Goal: Task Accomplishment & Management: Manage account settings

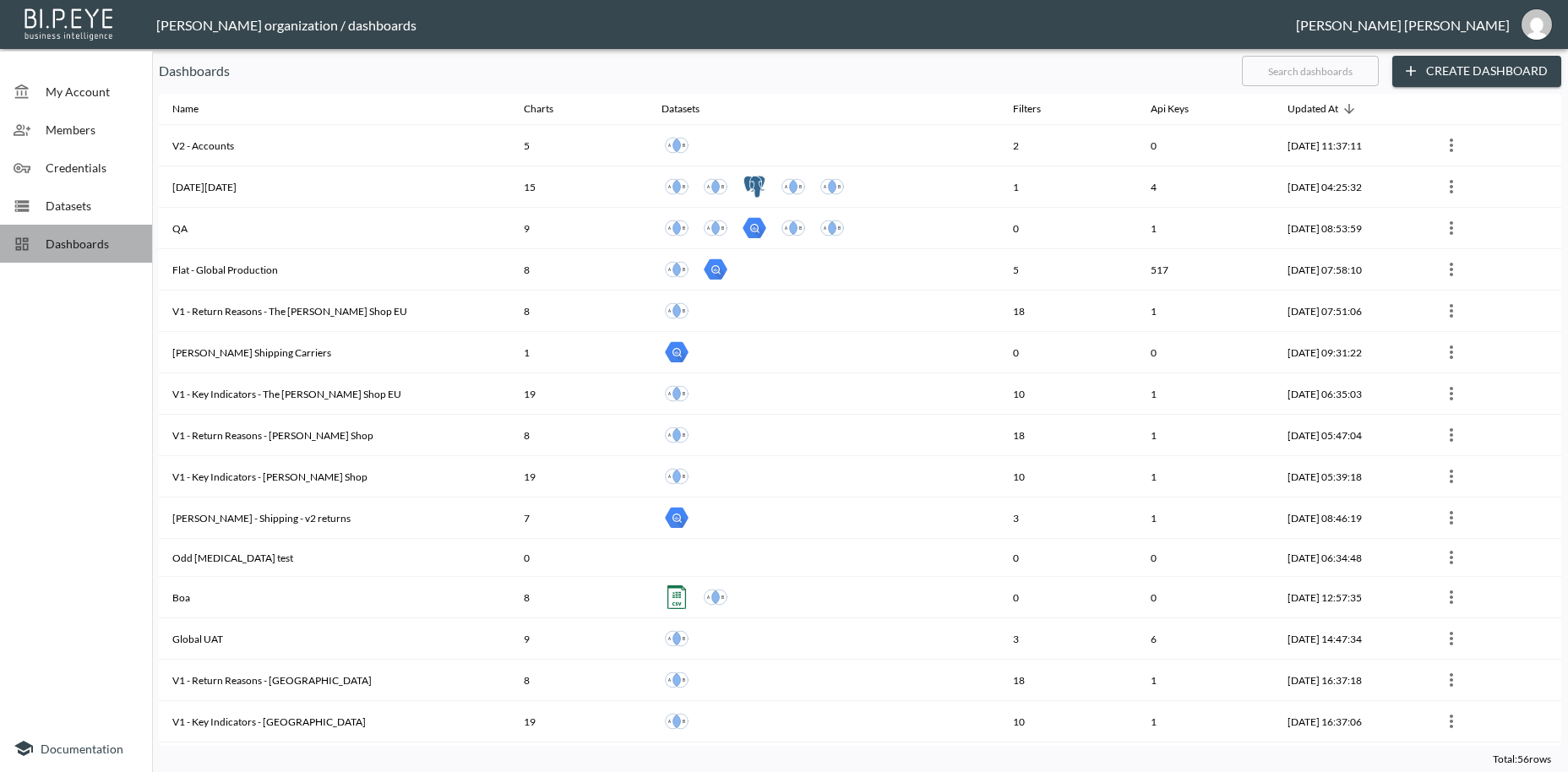
click at [89, 245] on span "Dashboards" at bounding box center [92, 243] width 93 height 17
click at [1272, 66] on input "text" at bounding box center [1310, 71] width 137 height 43
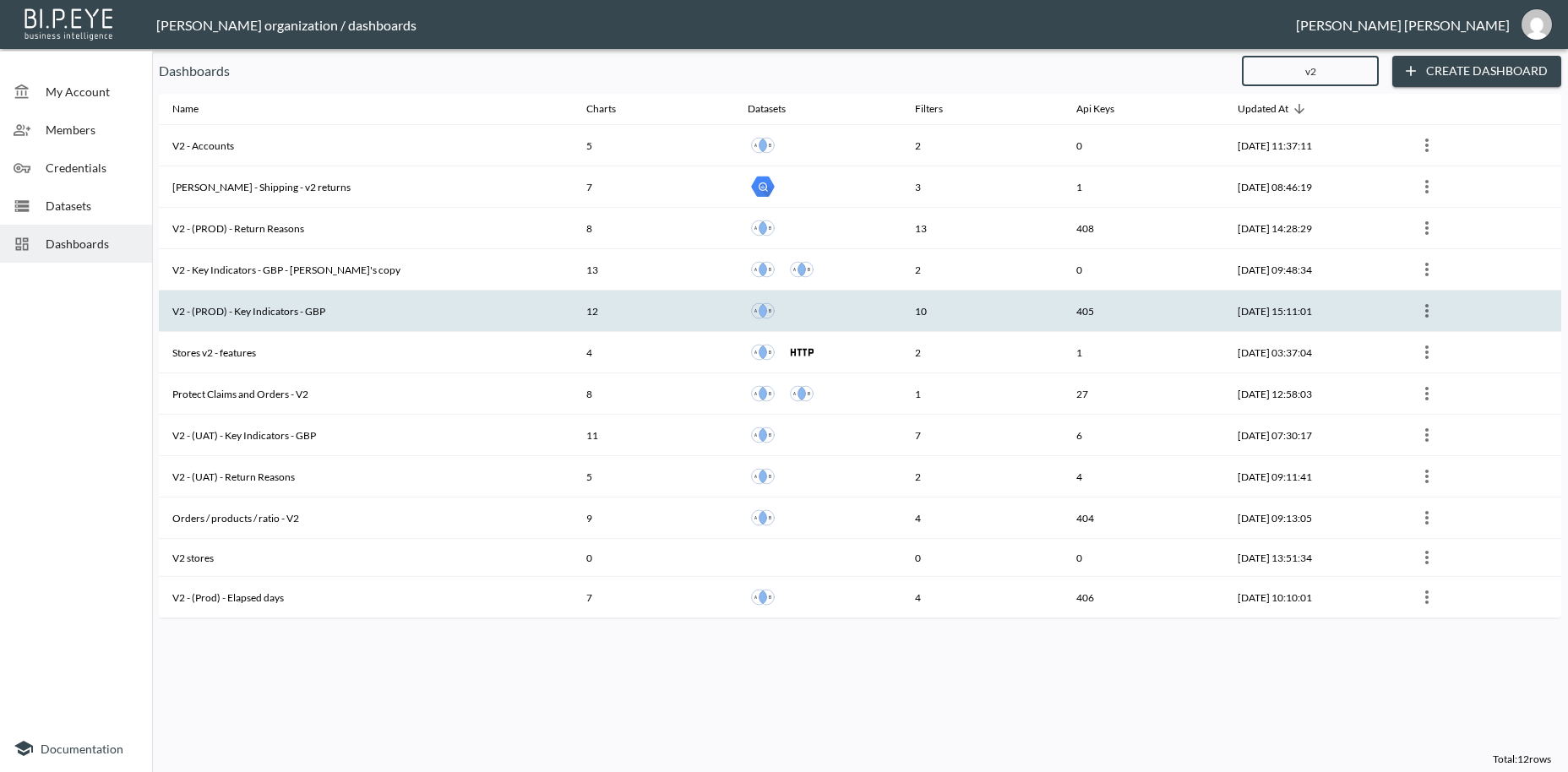
type input "v2"
click at [278, 311] on th "V2 - (PROD) - Key Indicators - GBP" at bounding box center [365, 311] width 414 height 42
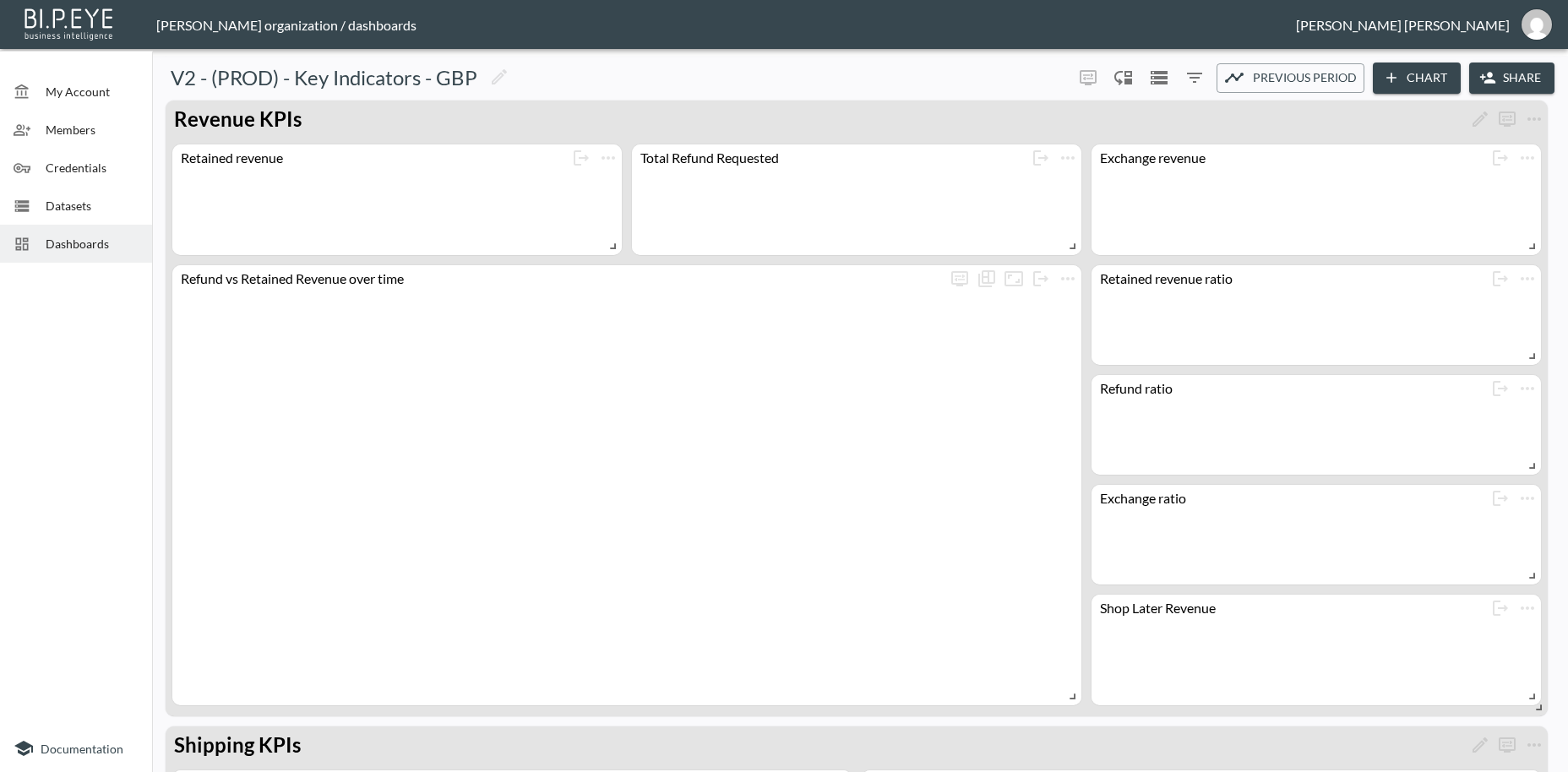
click at [1511, 80] on button "Share" at bounding box center [1512, 78] width 85 height 31
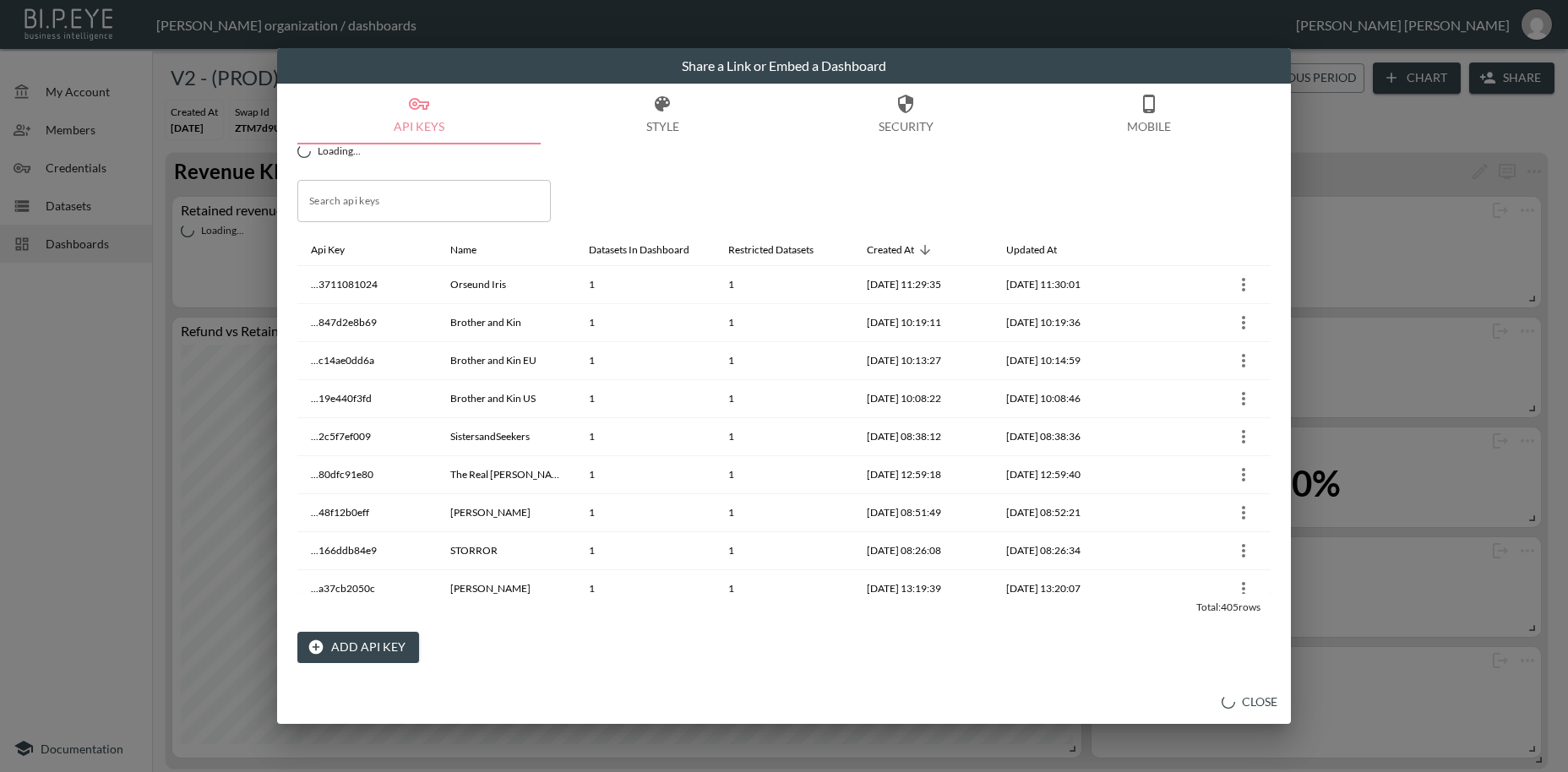
click at [361, 643] on button "Add API Key" at bounding box center [359, 647] width 122 height 31
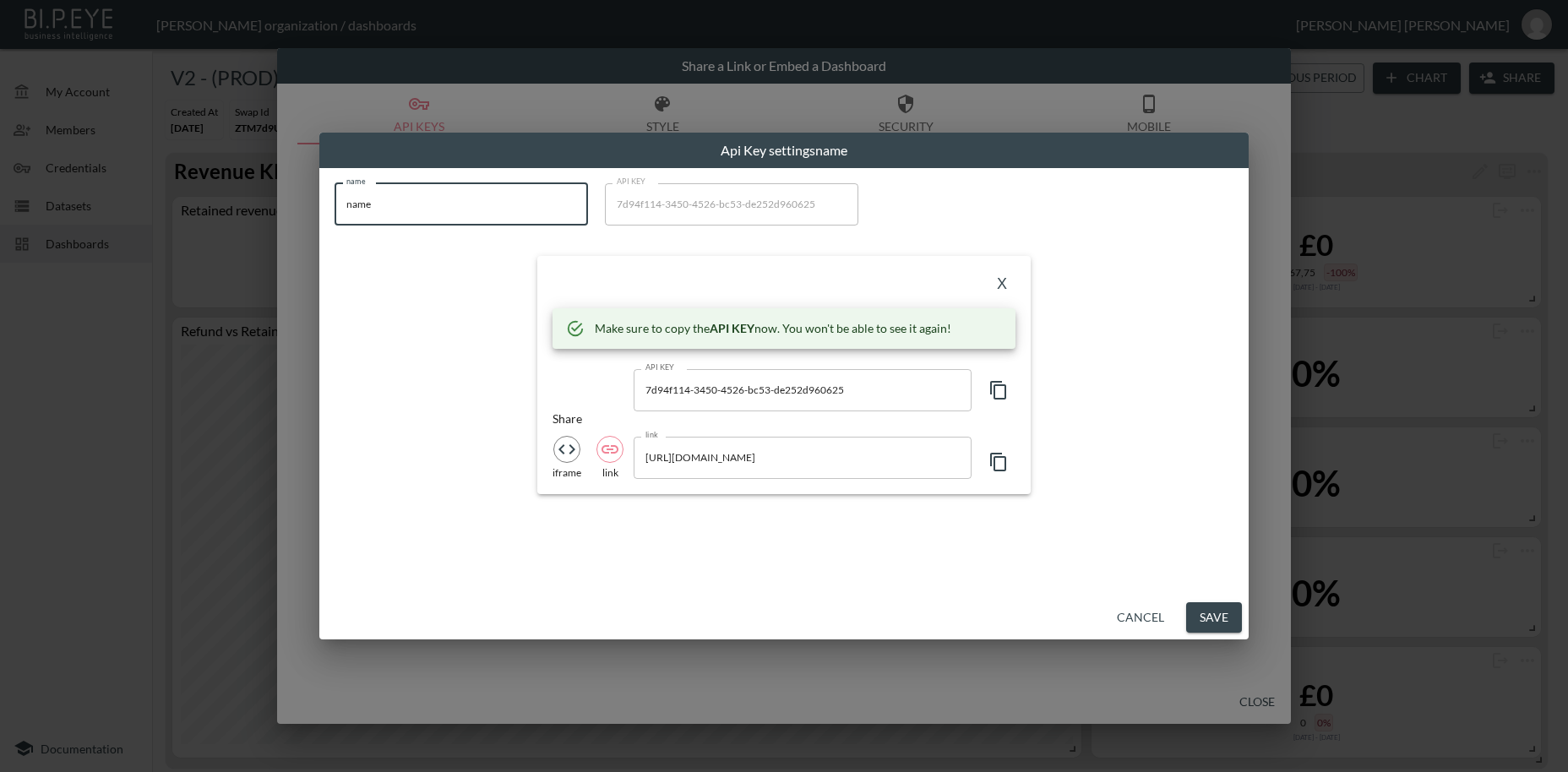
drag, startPoint x: 366, startPoint y: 207, endPoint x: 297, endPoint y: 201, distance: 69.3
click at [334, 201] on input "name" at bounding box center [461, 204] width 254 height 43
paste input "[PERSON_NAME]-test"
type input "[PERSON_NAME]-test"
click at [1001, 391] on icon "button" at bounding box center [998, 389] width 20 height 20
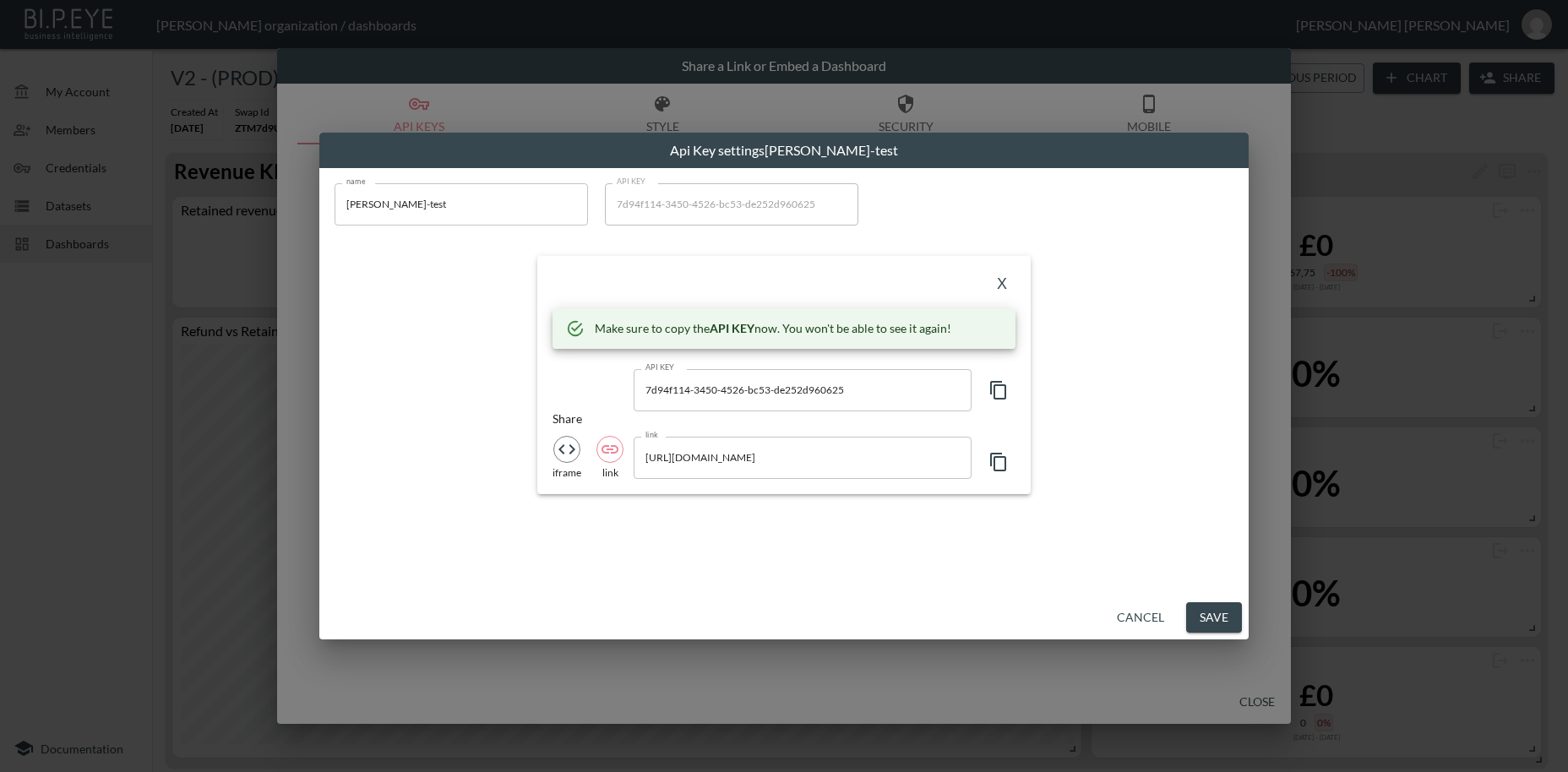
click at [1001, 287] on button "X" at bounding box center [1002, 285] width 27 height 27
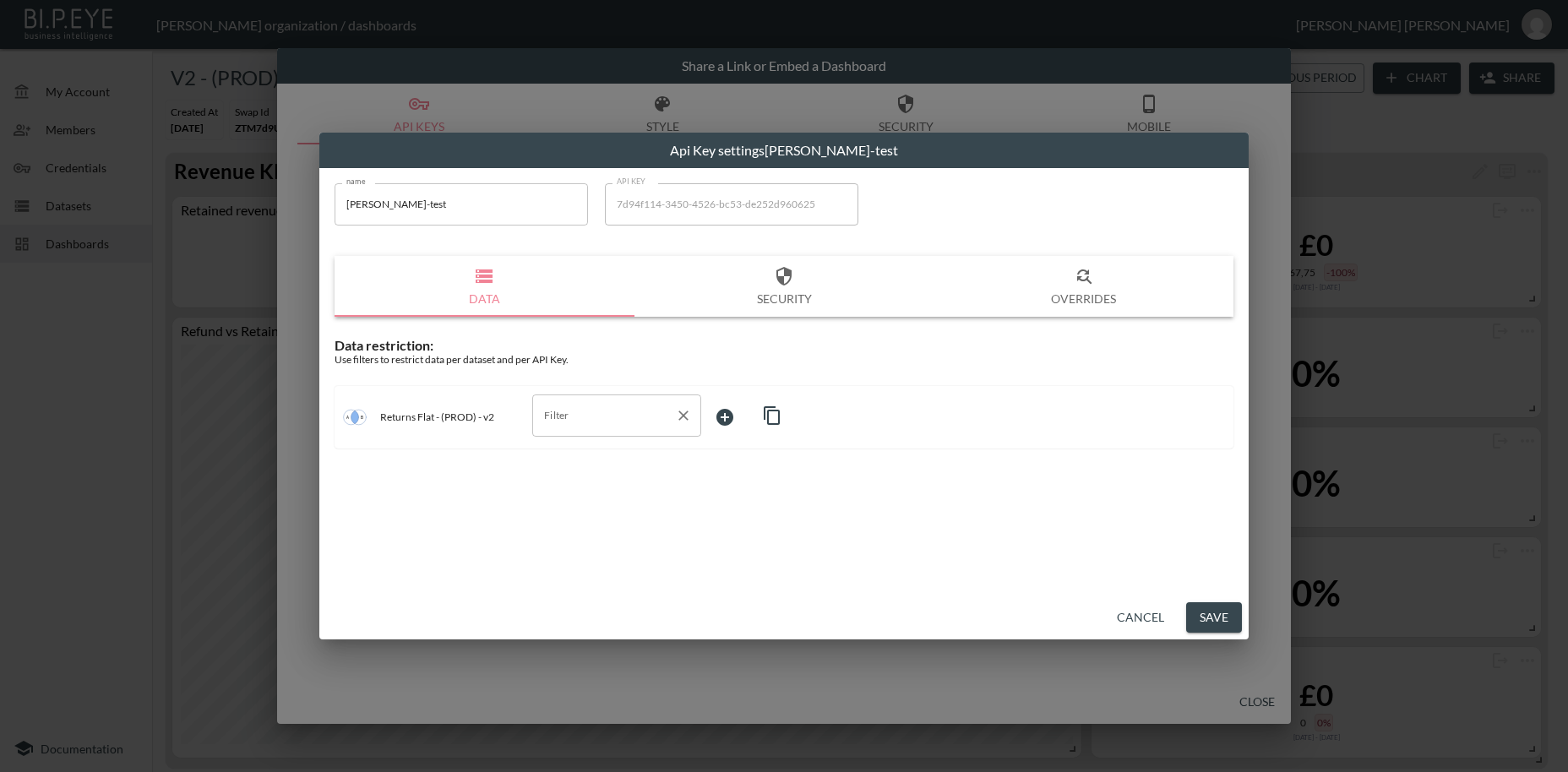
click at [550, 415] on input "Filter" at bounding box center [604, 416] width 129 height 27
click at [556, 450] on span "swap_id" at bounding box center [616, 456] width 141 height 15
type input "swap_id"
click at [722, 411] on body "BI.P.EYE, Interactive Analytics Dashboards - app [PERSON_NAME] organization / d…" at bounding box center [784, 386] width 1568 height 772
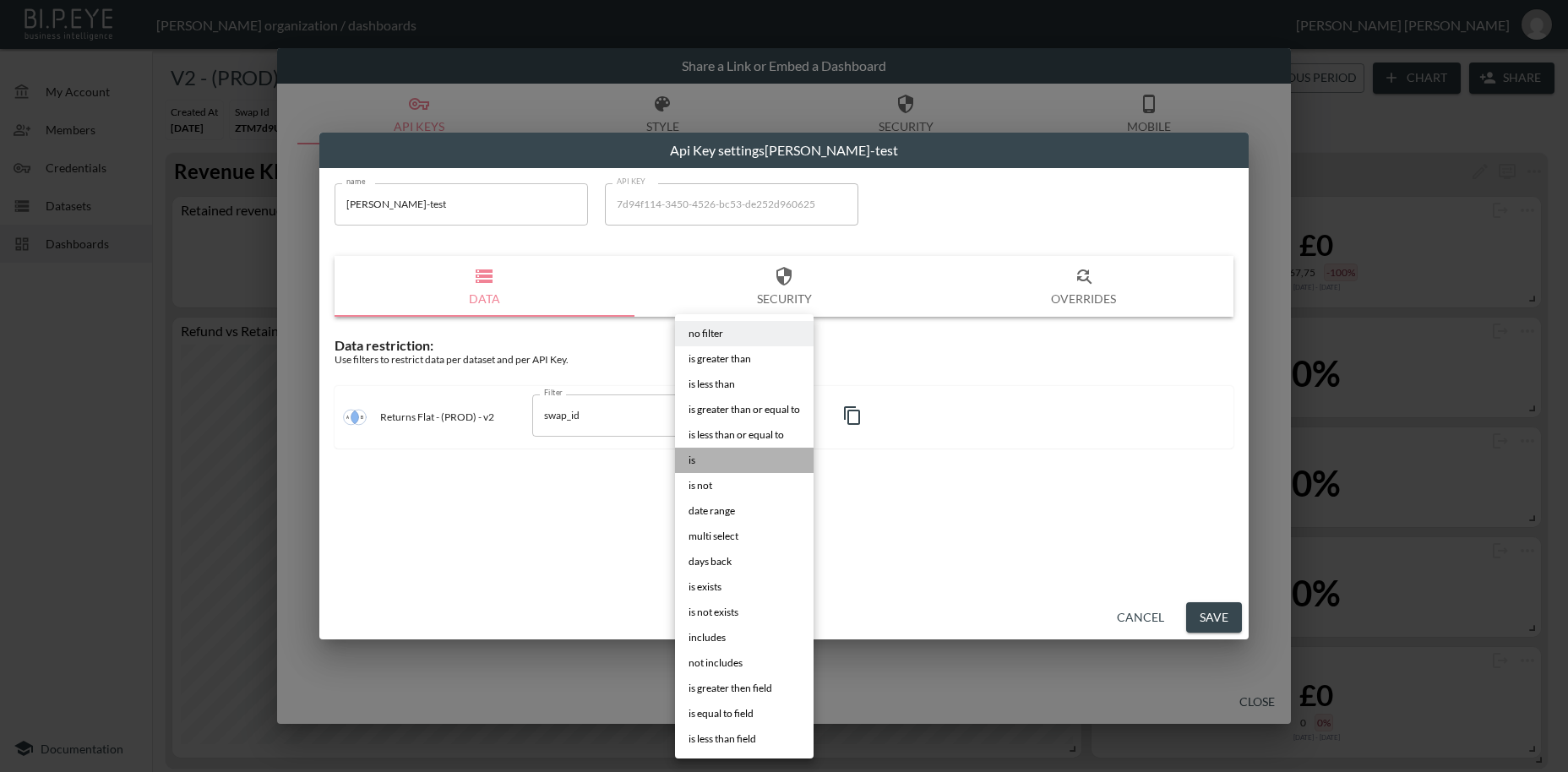
click at [697, 458] on li "is" at bounding box center [744, 460] width 139 height 25
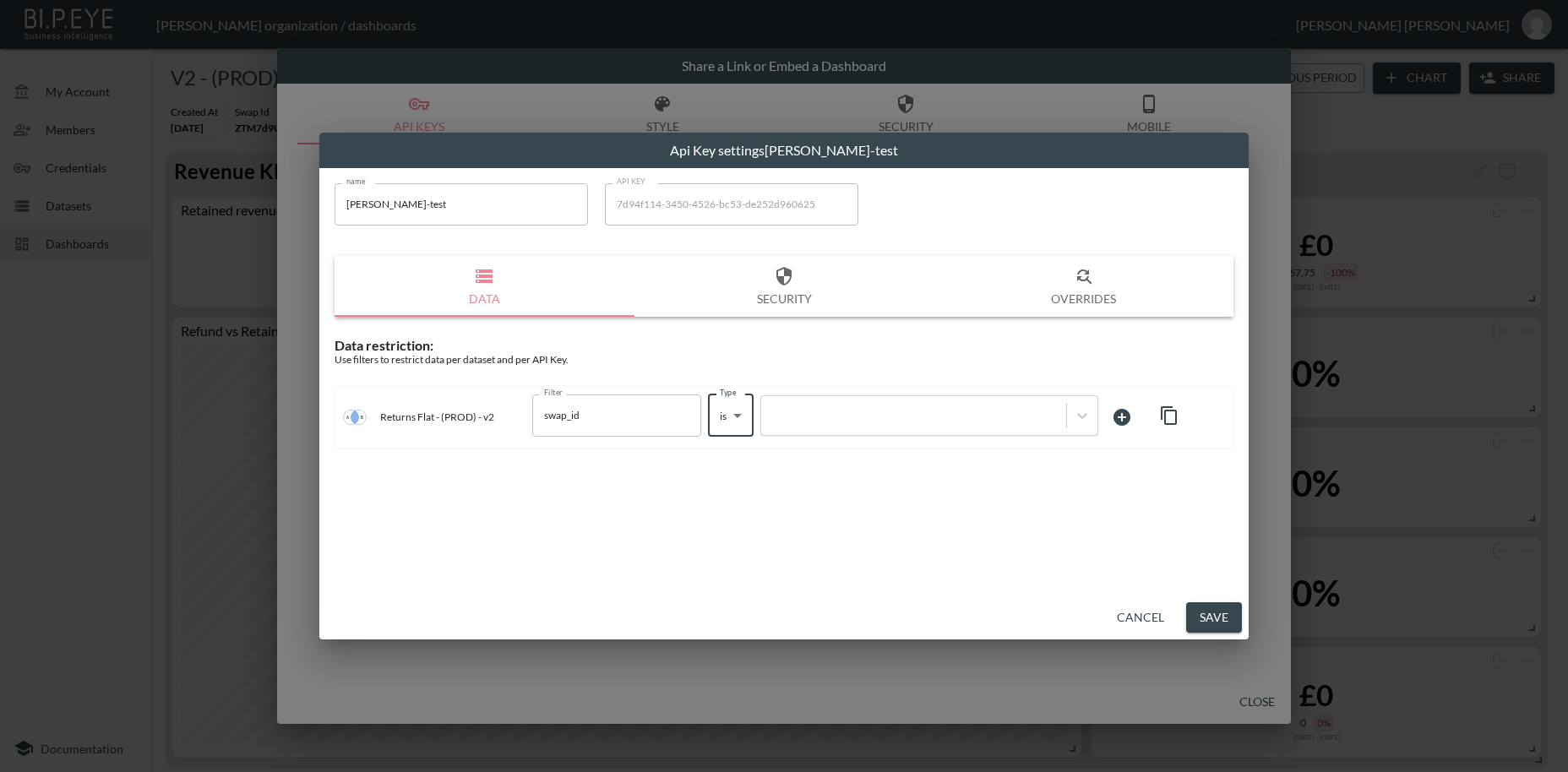
type input "is"
click at [829, 412] on div at bounding box center [913, 415] width 288 height 16
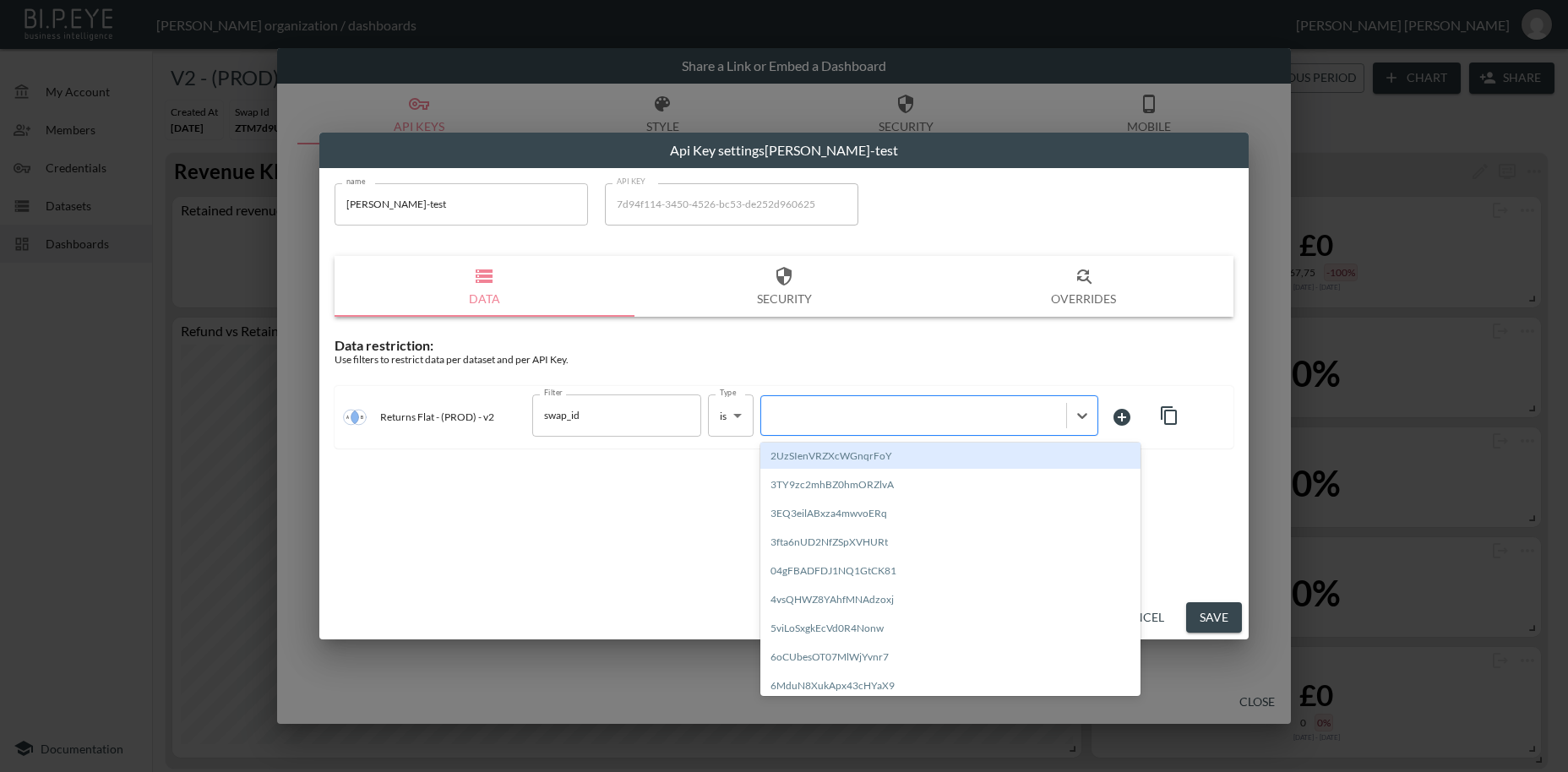
paste input "j2FalWt3fCLCmYd9AoXE"
type input "j2FalWt3fCLCmYd9AoXE"
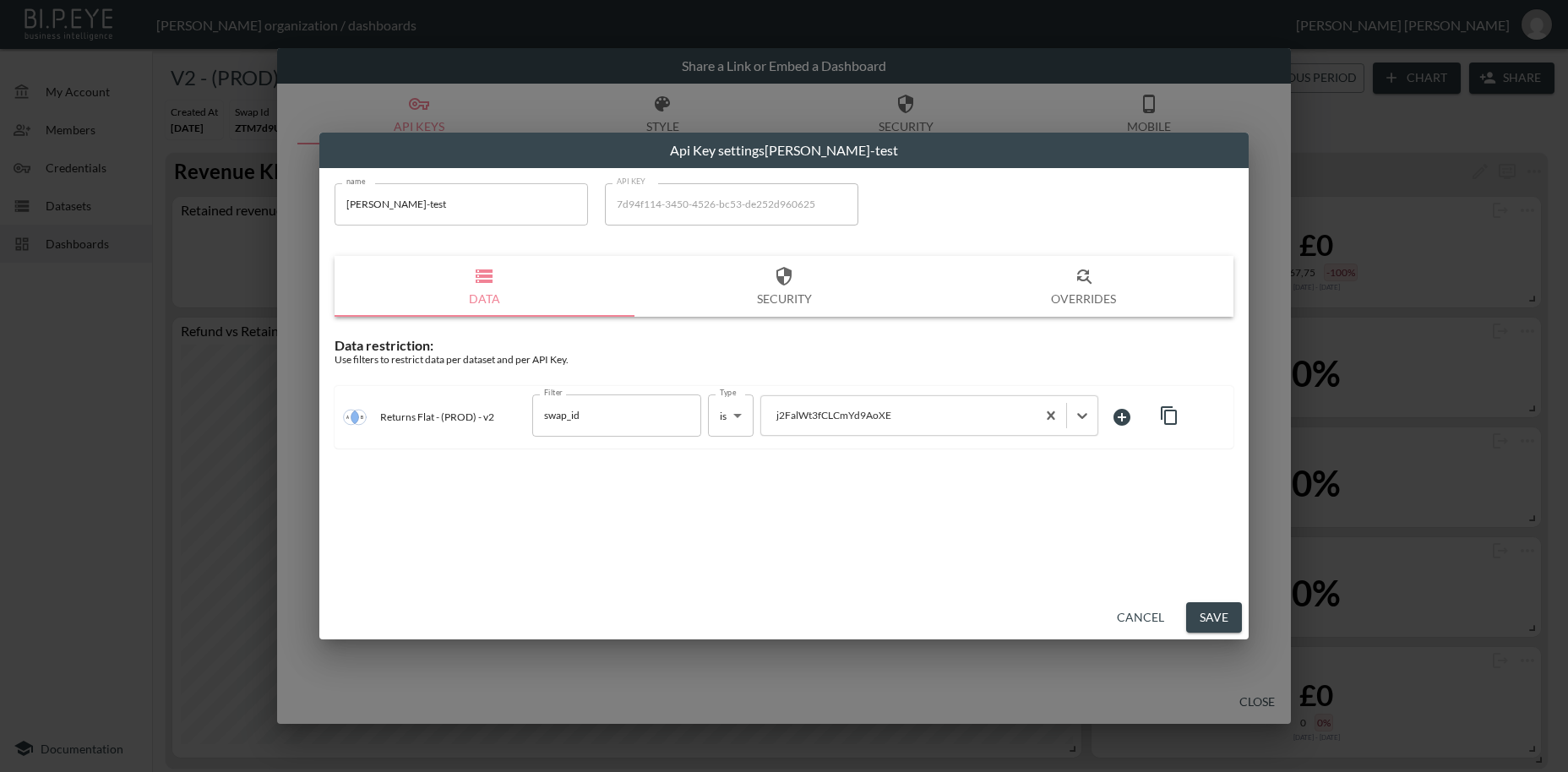
click at [1212, 625] on button "Save" at bounding box center [1214, 618] width 56 height 31
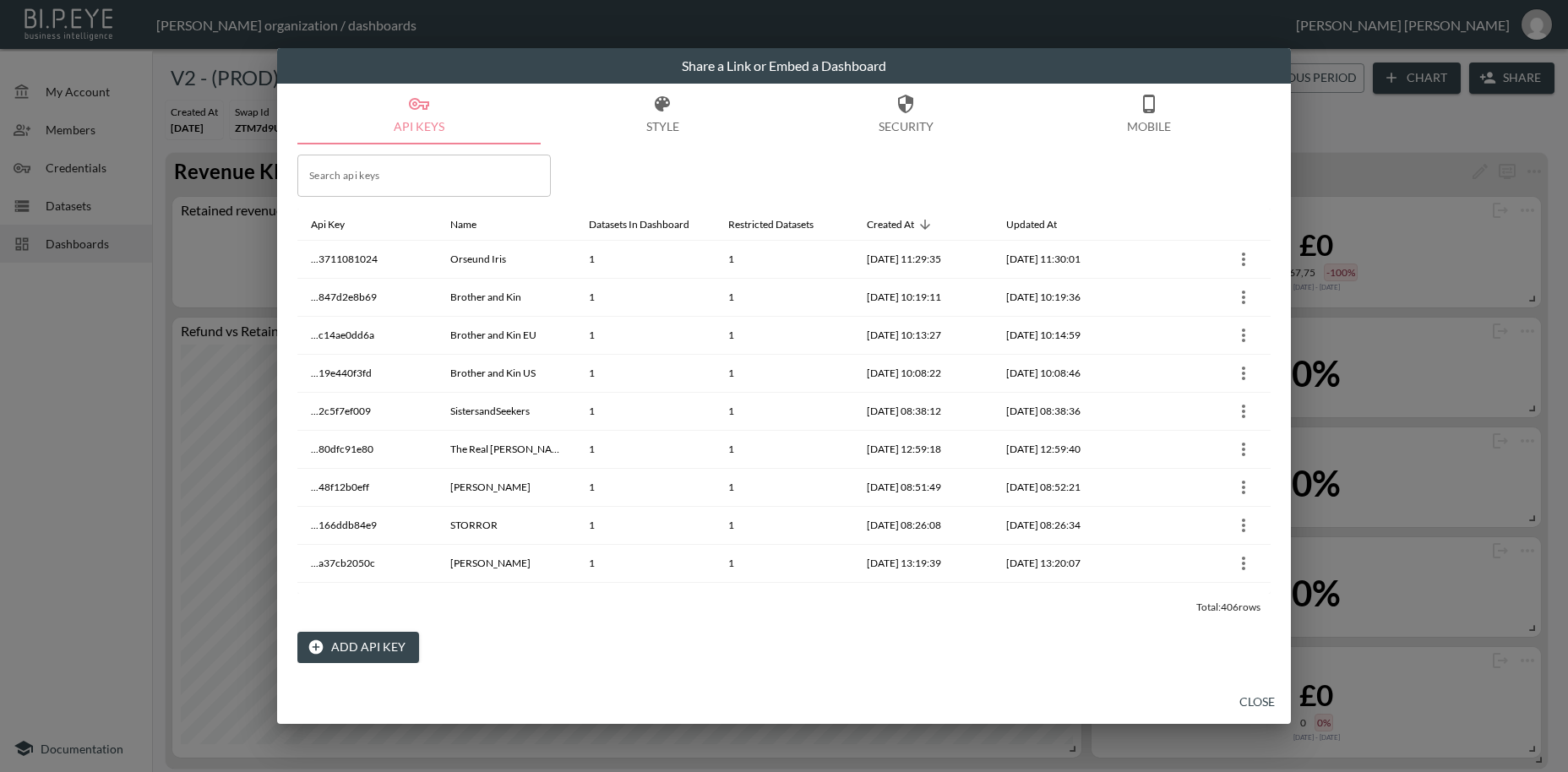
click at [392, 172] on input "Search api keys" at bounding box center [424, 176] width 254 height 43
paste input "j2FalWt3fCLCmYd9AoXE"
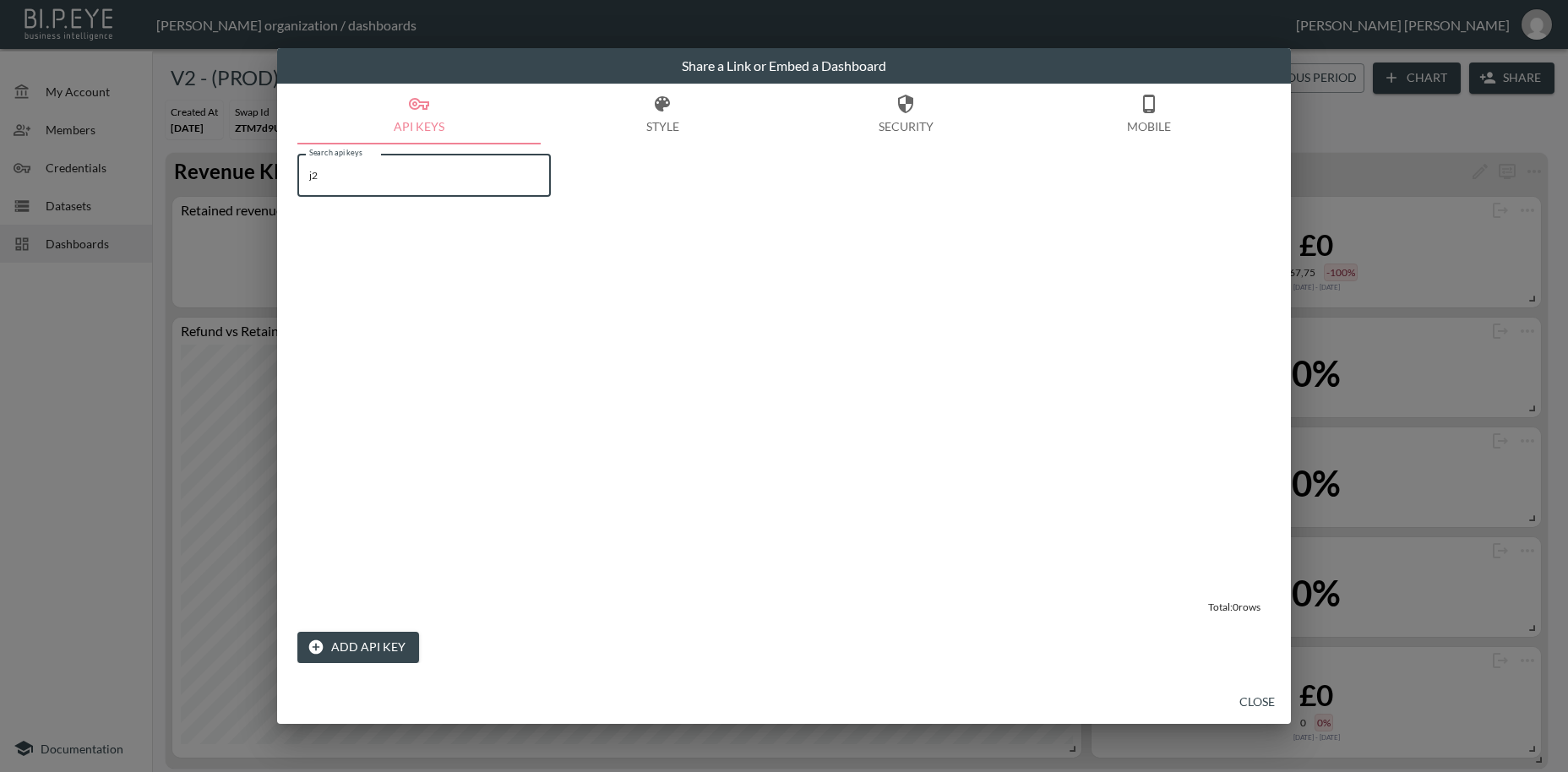
type input "j"
type input "g"
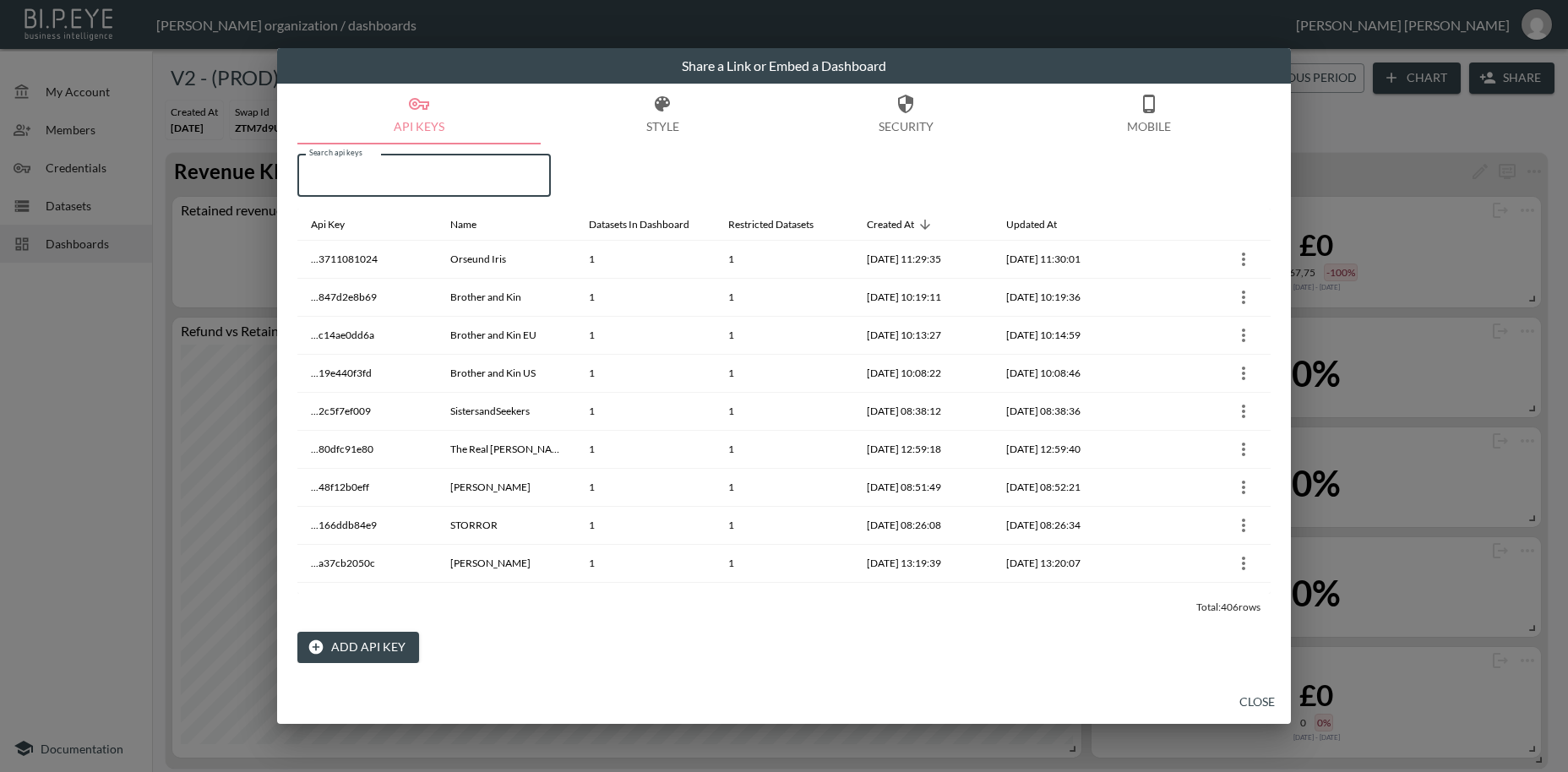
click at [319, 171] on input "Search api keys" at bounding box center [424, 176] width 254 height 43
paste input "[PERSON_NAME]-test"
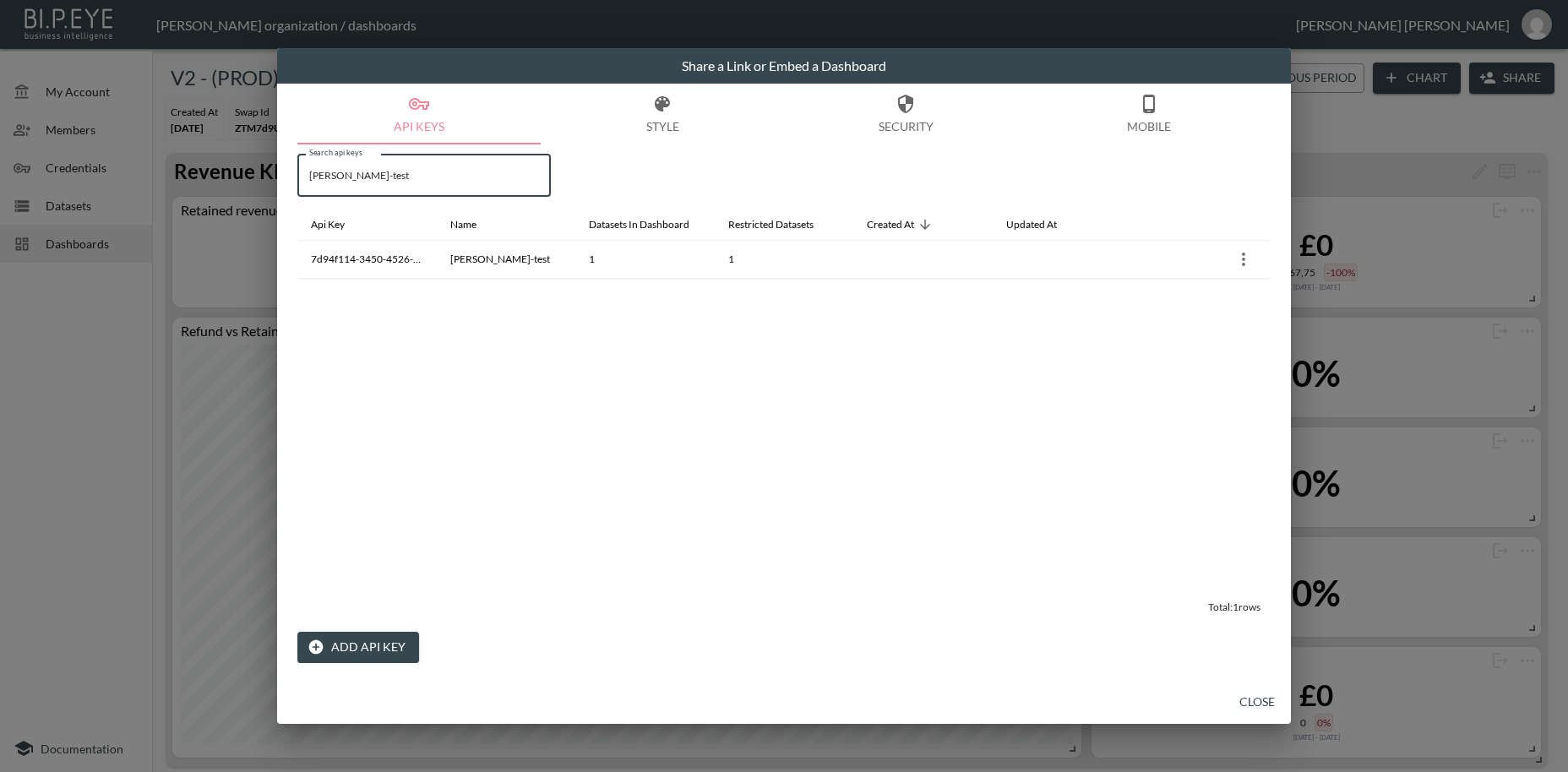
type input "[PERSON_NAME]-test"
click at [1263, 705] on button "Close" at bounding box center [1258, 702] width 54 height 31
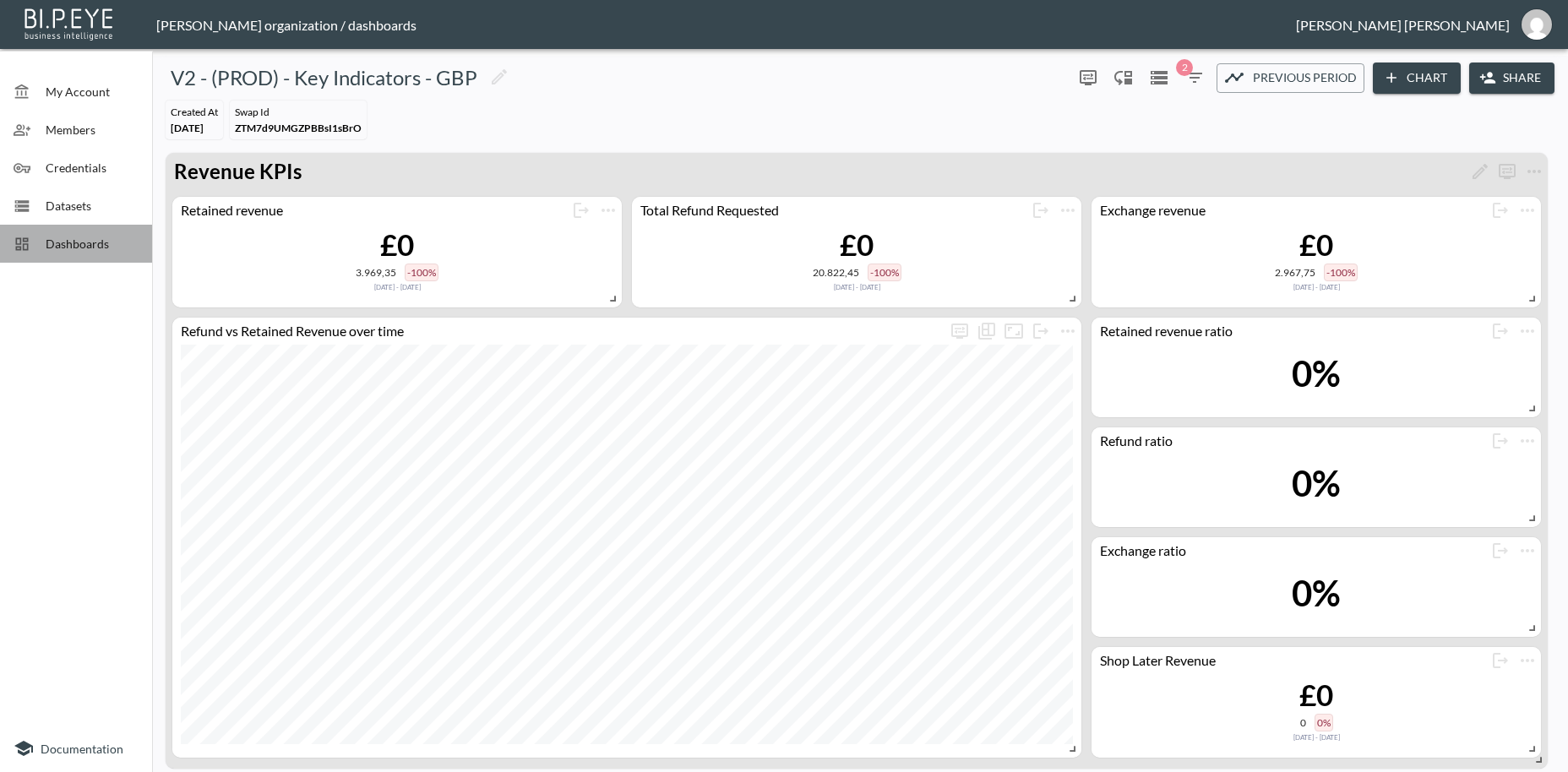
click at [78, 247] on span "Dashboards" at bounding box center [92, 243] width 93 height 17
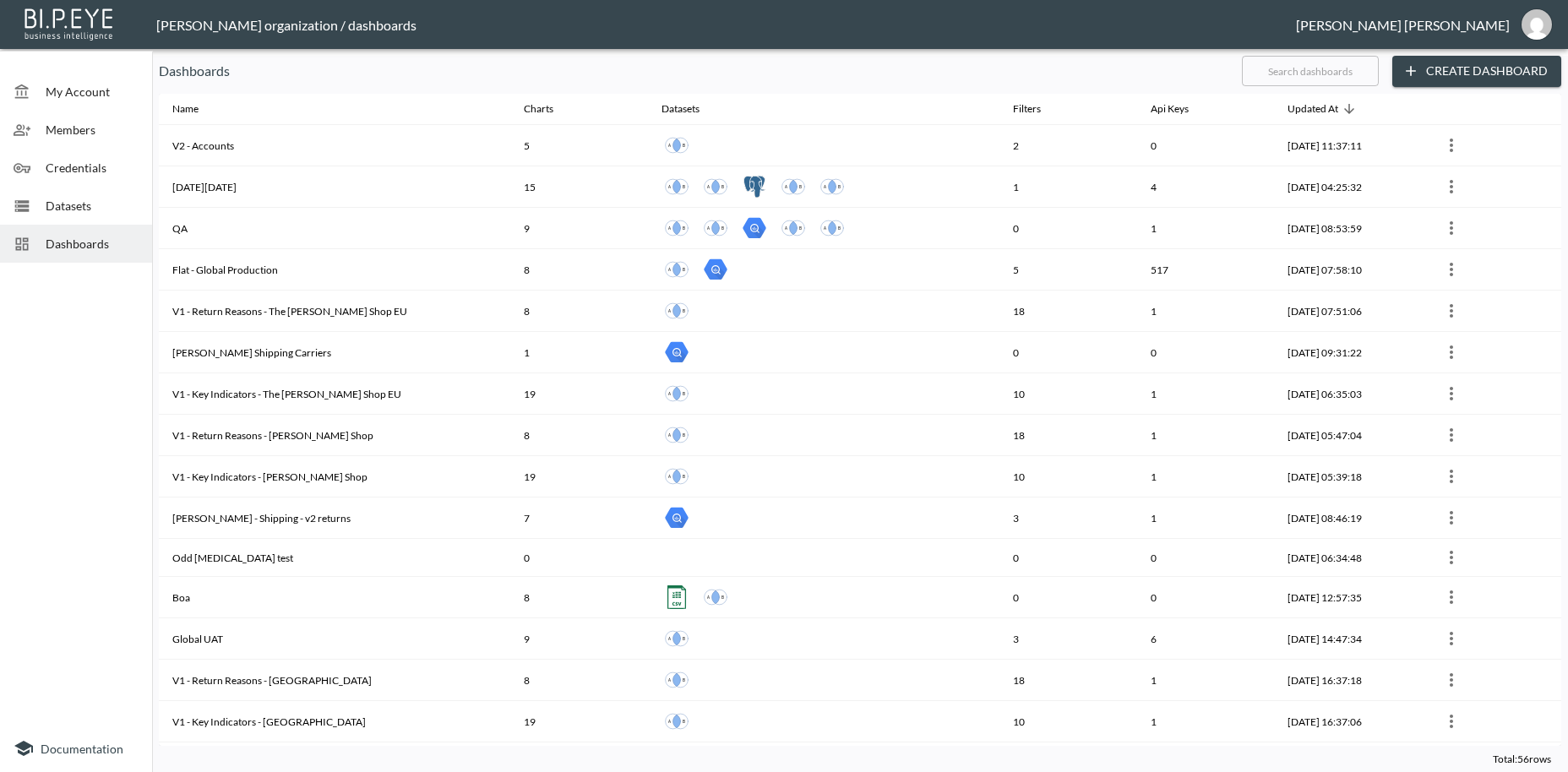
click at [1270, 74] on input "text" at bounding box center [1310, 71] width 137 height 43
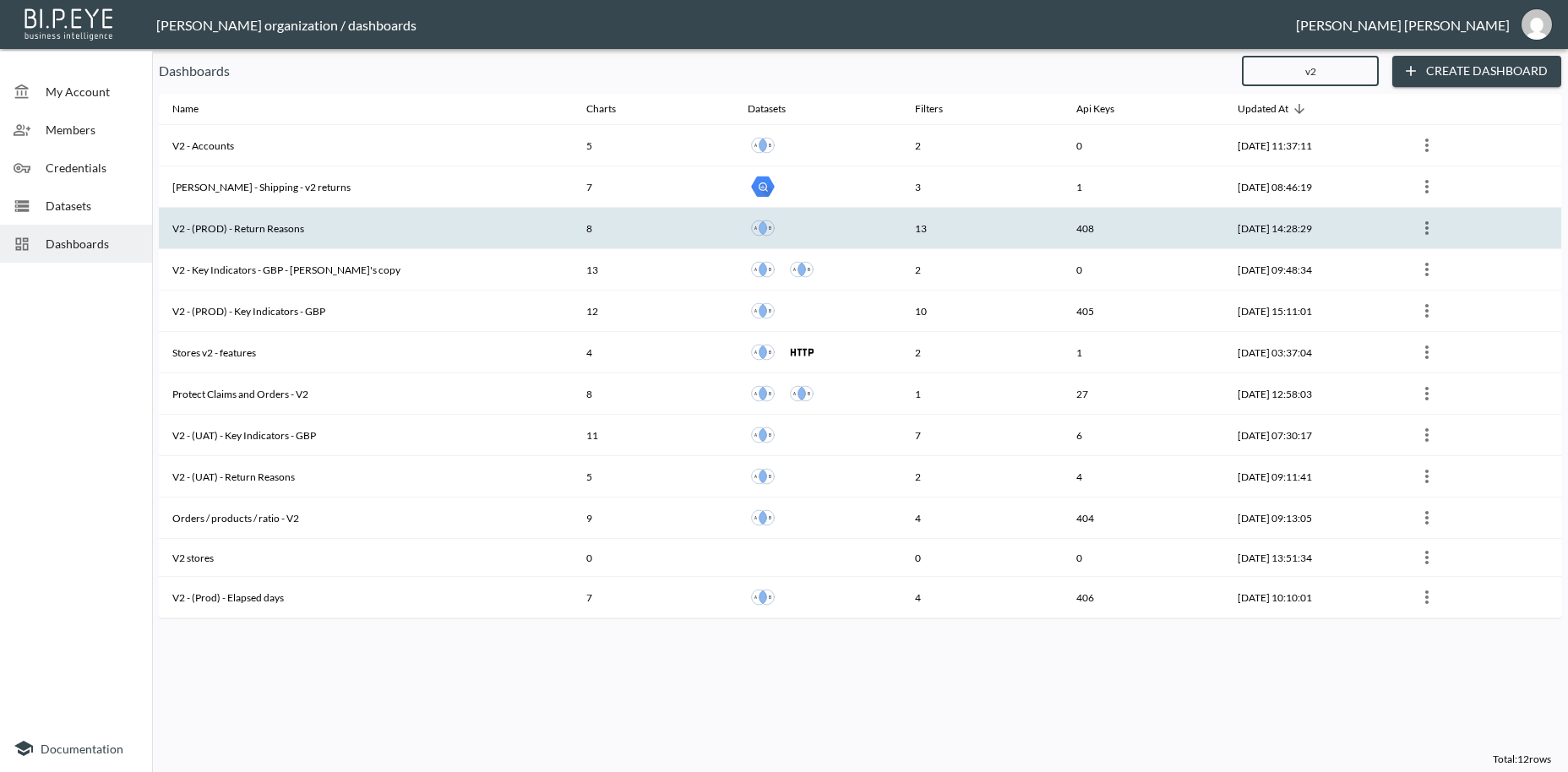
type input "v2"
click at [272, 231] on th "V2 - (PROD) - Return Reasons" at bounding box center [365, 229] width 414 height 42
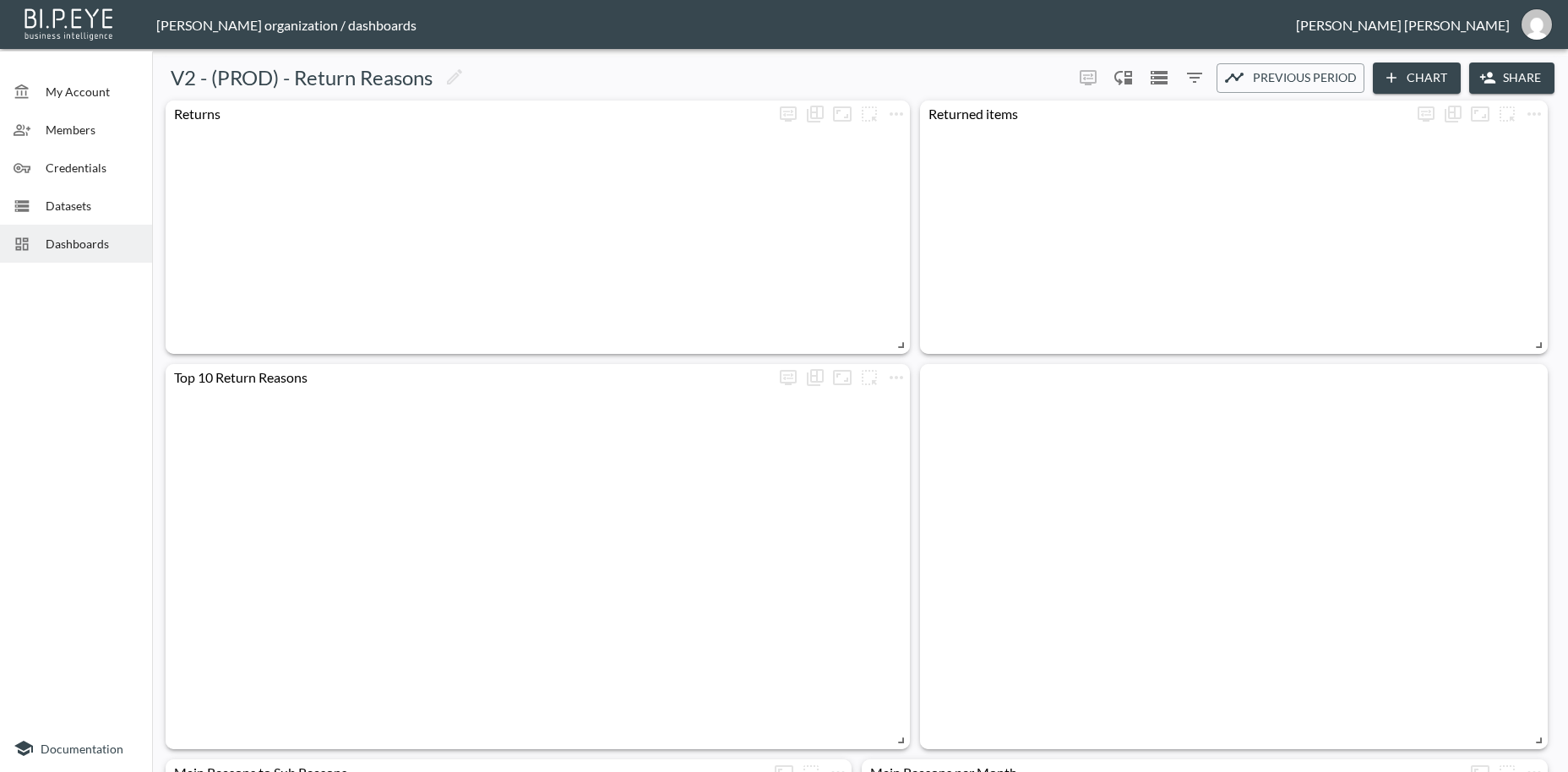
click at [1526, 76] on button "Share" at bounding box center [1512, 78] width 85 height 31
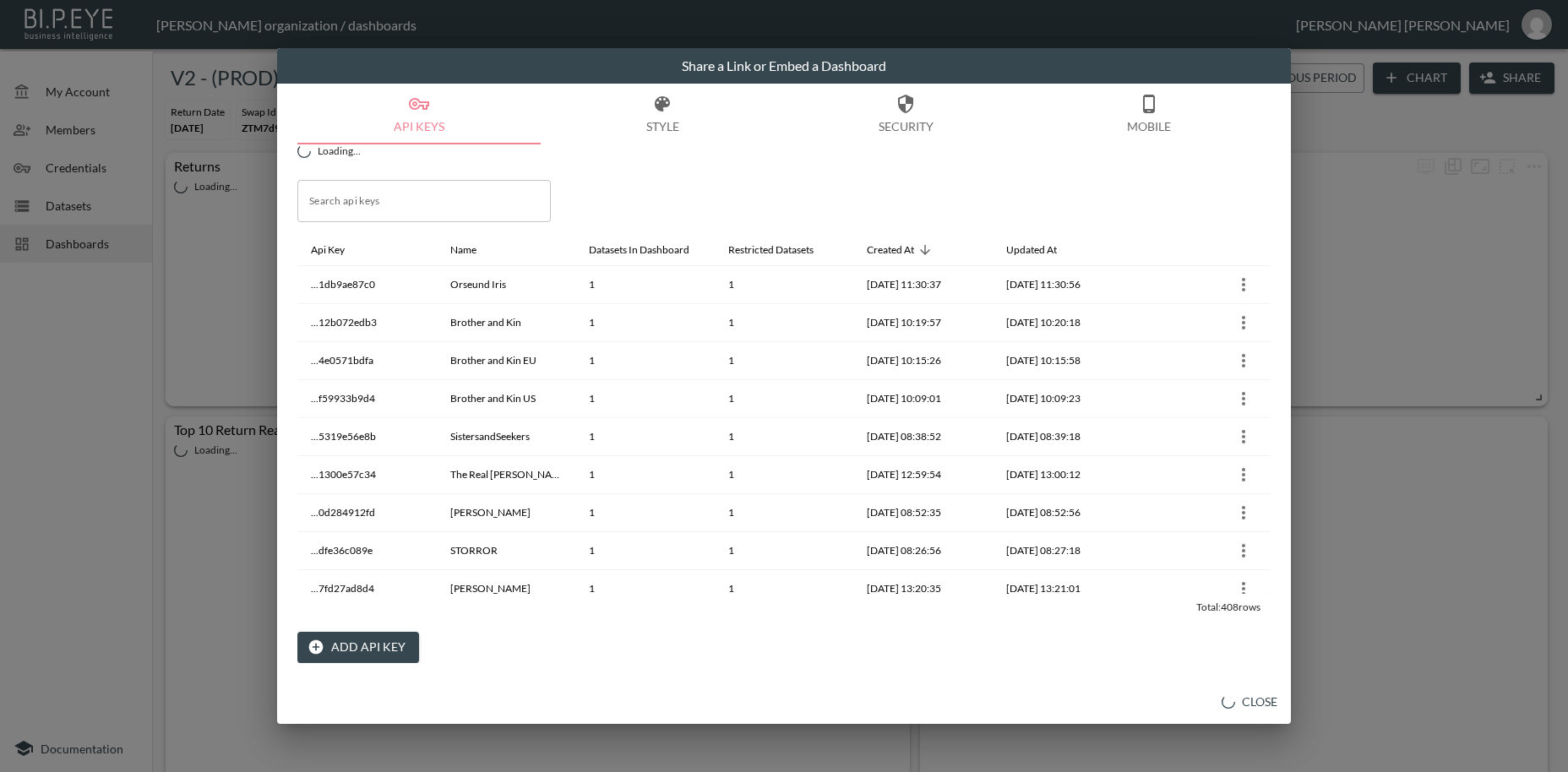
click at [350, 651] on button "Add API Key" at bounding box center [359, 647] width 122 height 31
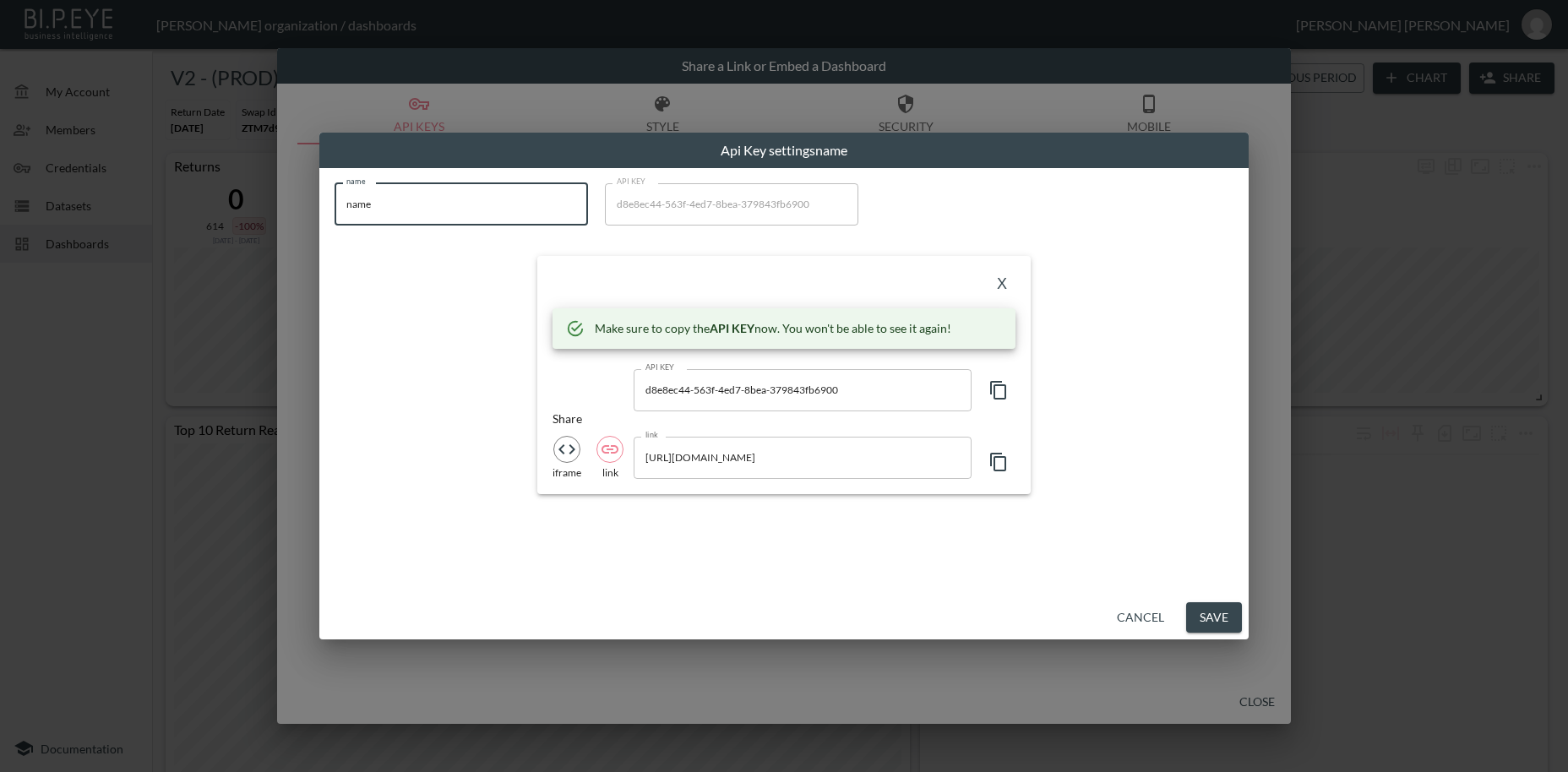
drag, startPoint x: 332, startPoint y: 202, endPoint x: 298, endPoint y: 201, distance: 34.0
click at [334, 201] on input "name" at bounding box center [461, 204] width 254 height 43
paste input "[PERSON_NAME]-test"
type input "[PERSON_NAME]-test"
click at [1004, 393] on icon "button" at bounding box center [998, 389] width 20 height 20
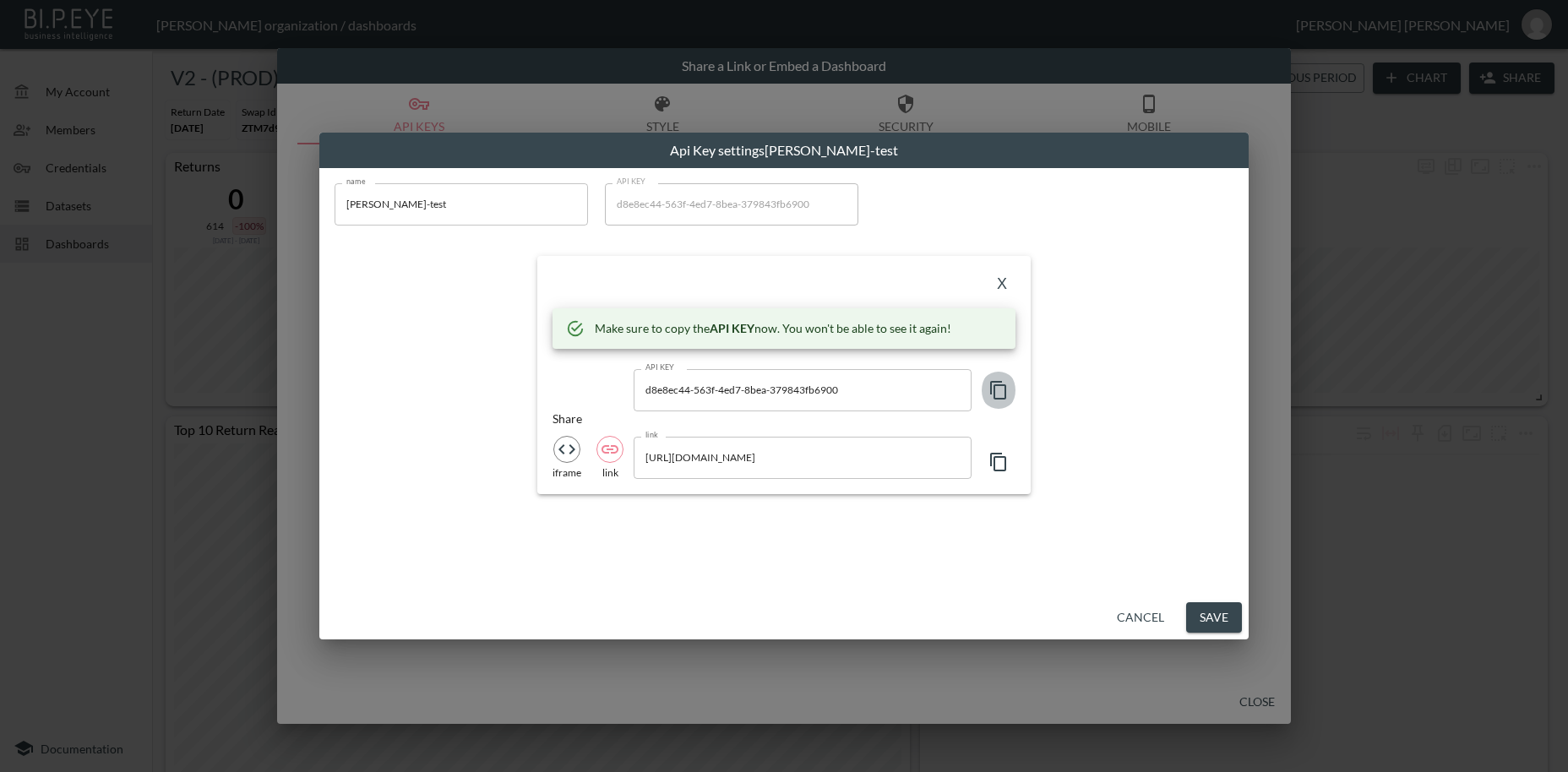
click at [1004, 393] on icon "button" at bounding box center [998, 389] width 20 height 20
click at [1004, 286] on button "X" at bounding box center [1002, 285] width 27 height 27
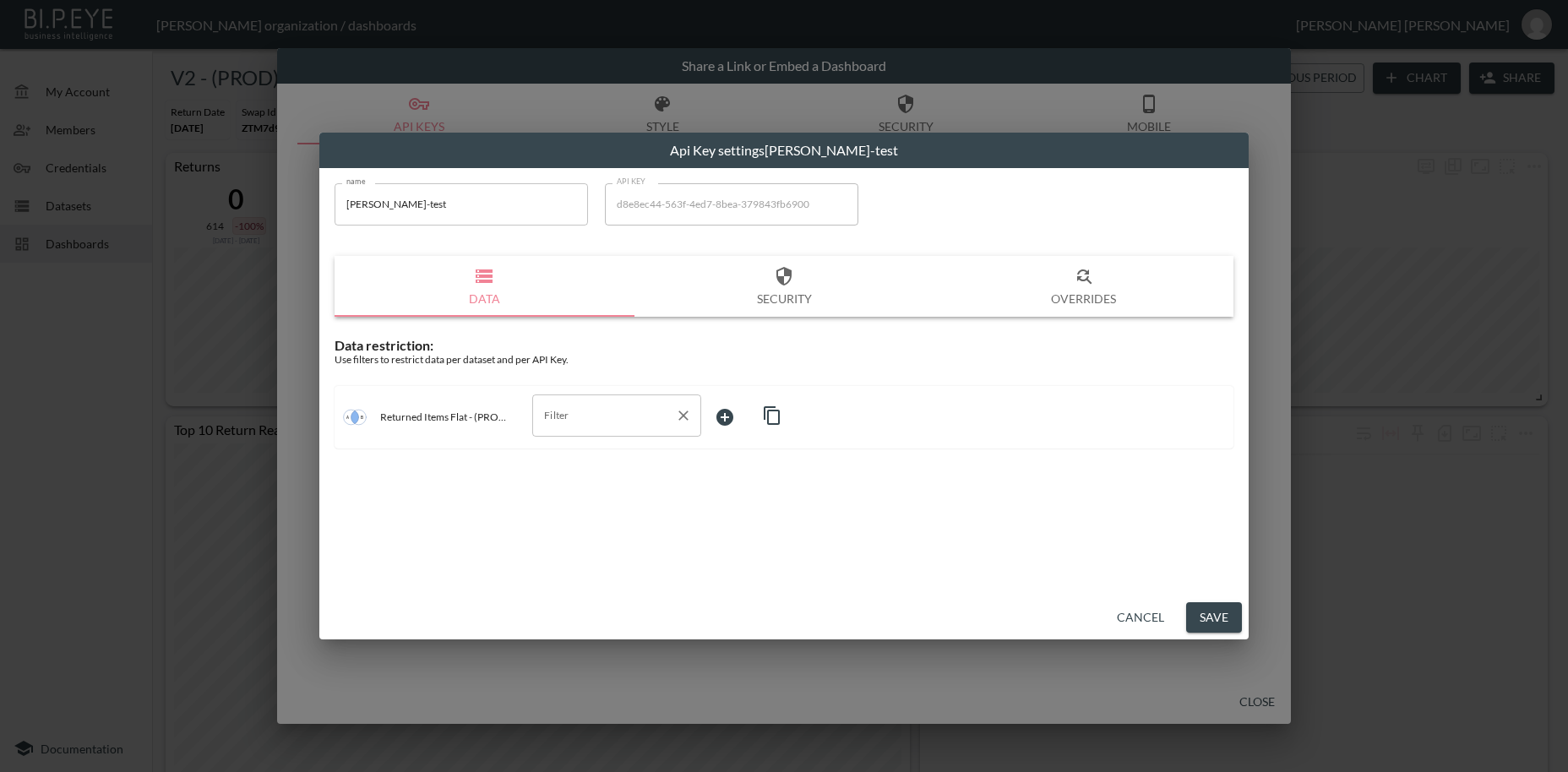
click at [565, 417] on input "Filter" at bounding box center [604, 416] width 129 height 27
click at [571, 453] on span "swap_id" at bounding box center [616, 456] width 141 height 15
type input "swap_id"
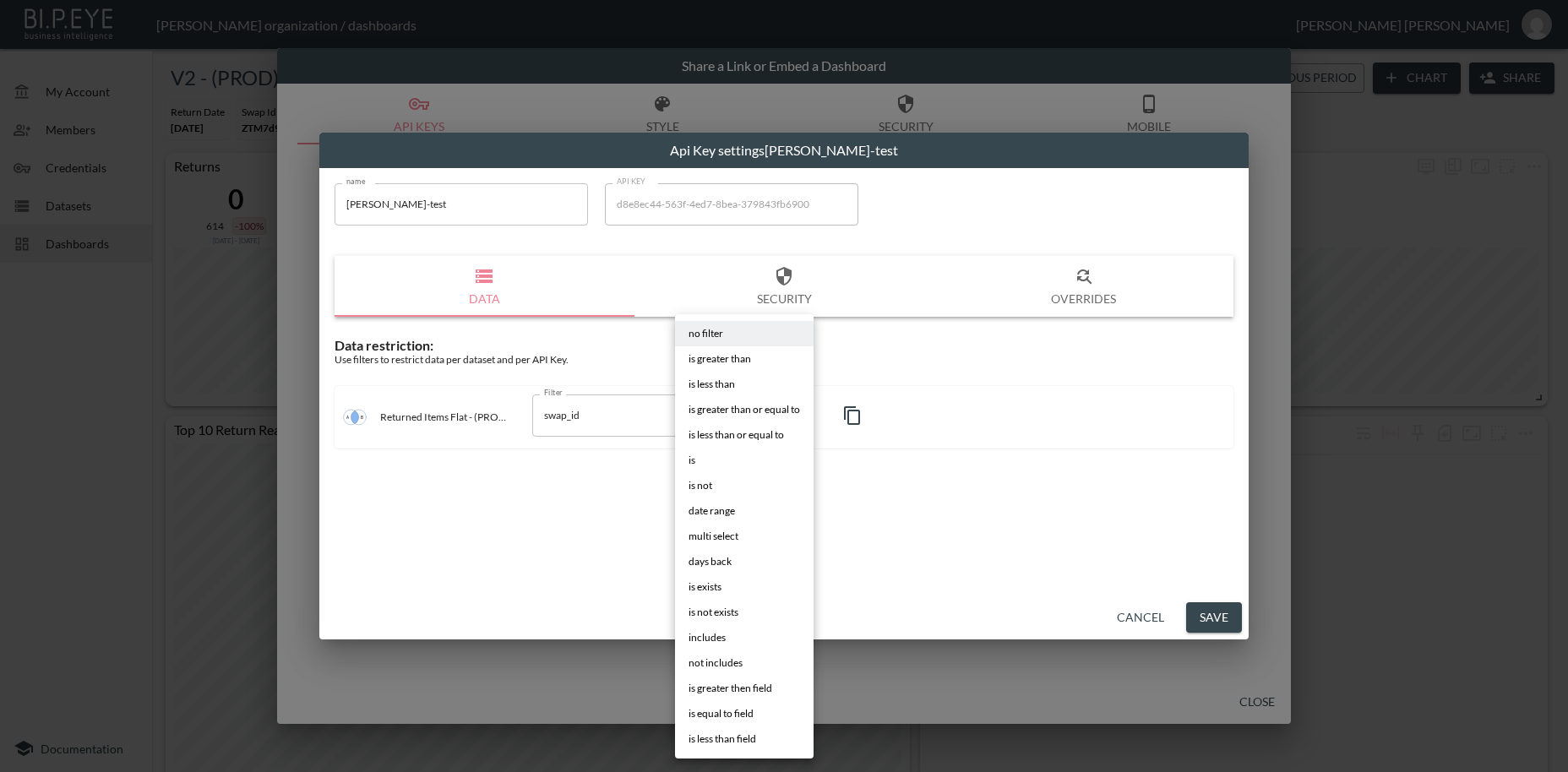
click at [728, 406] on body "BI.P.EYE, Interactive Analytics Dashboards - app [PERSON_NAME] organization / d…" at bounding box center [784, 386] width 1568 height 772
click at [692, 458] on span "is" at bounding box center [692, 460] width 7 height 15
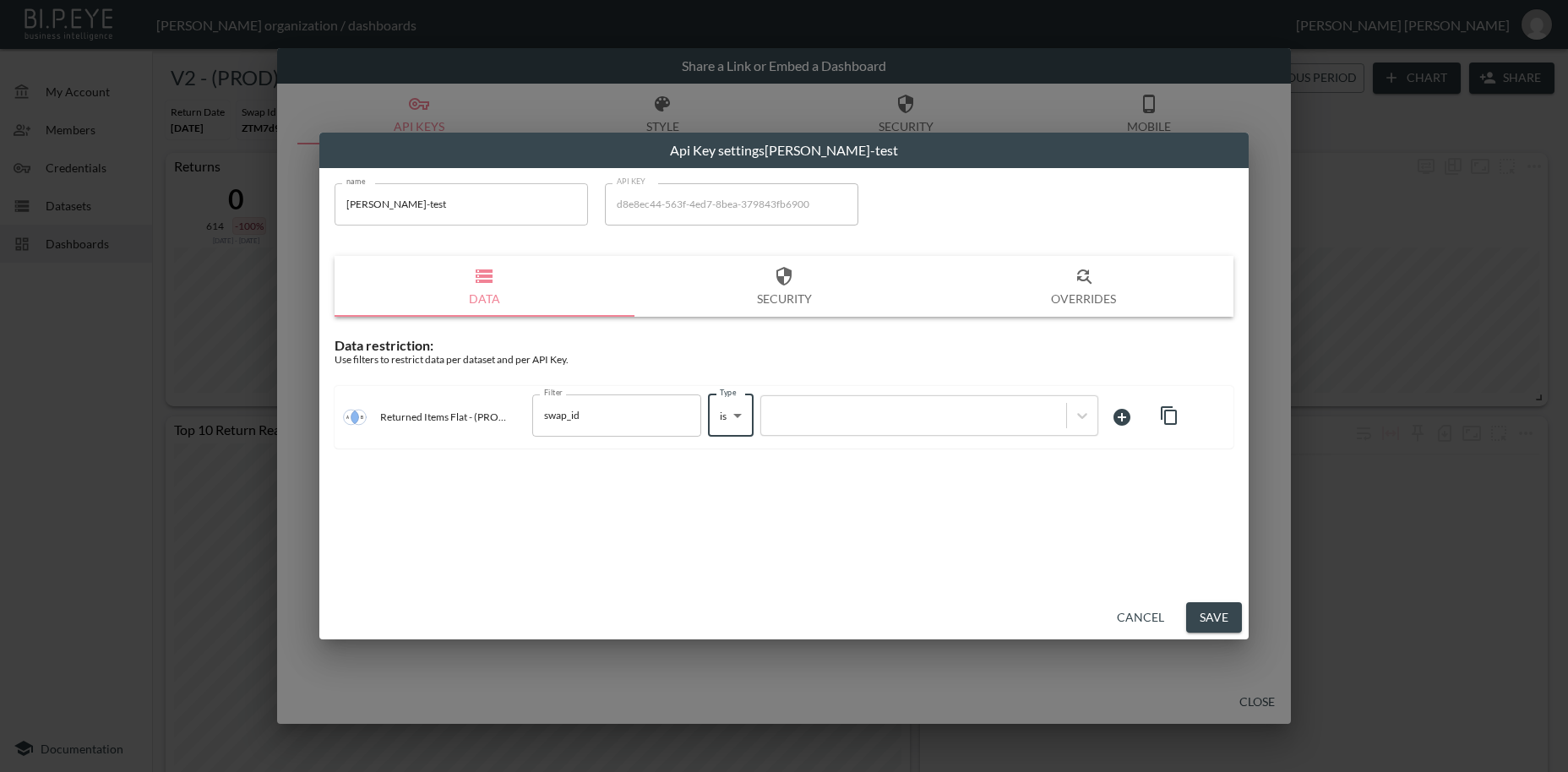
type input "is"
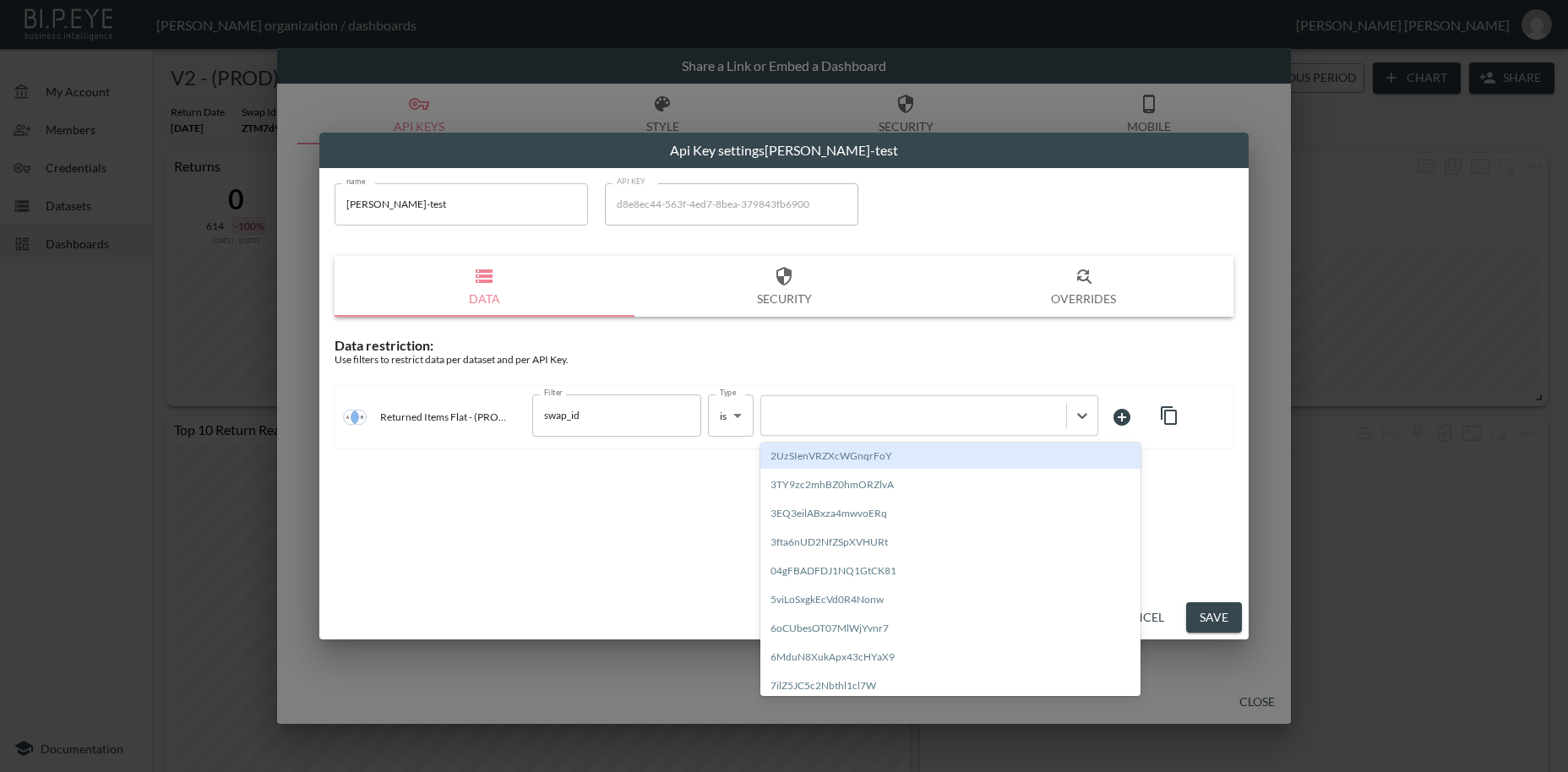
click at [812, 413] on div at bounding box center [913, 415] width 288 height 16
paste input "j2FalWt3fCLCmYd9AoXE"
type input "j2FalWt3fCLCmYd9AoXE"
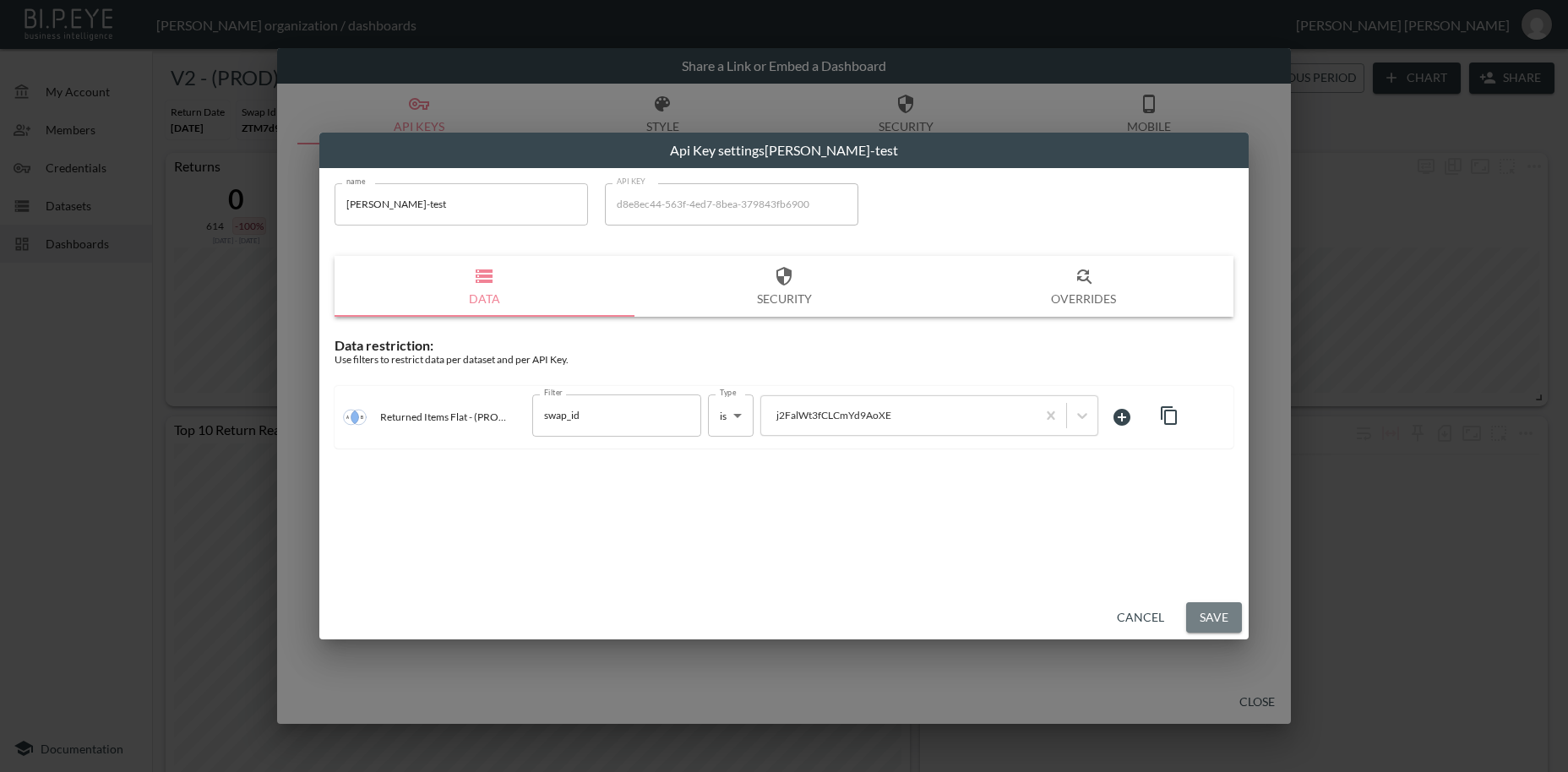
click at [1225, 623] on button "Save" at bounding box center [1214, 618] width 56 height 31
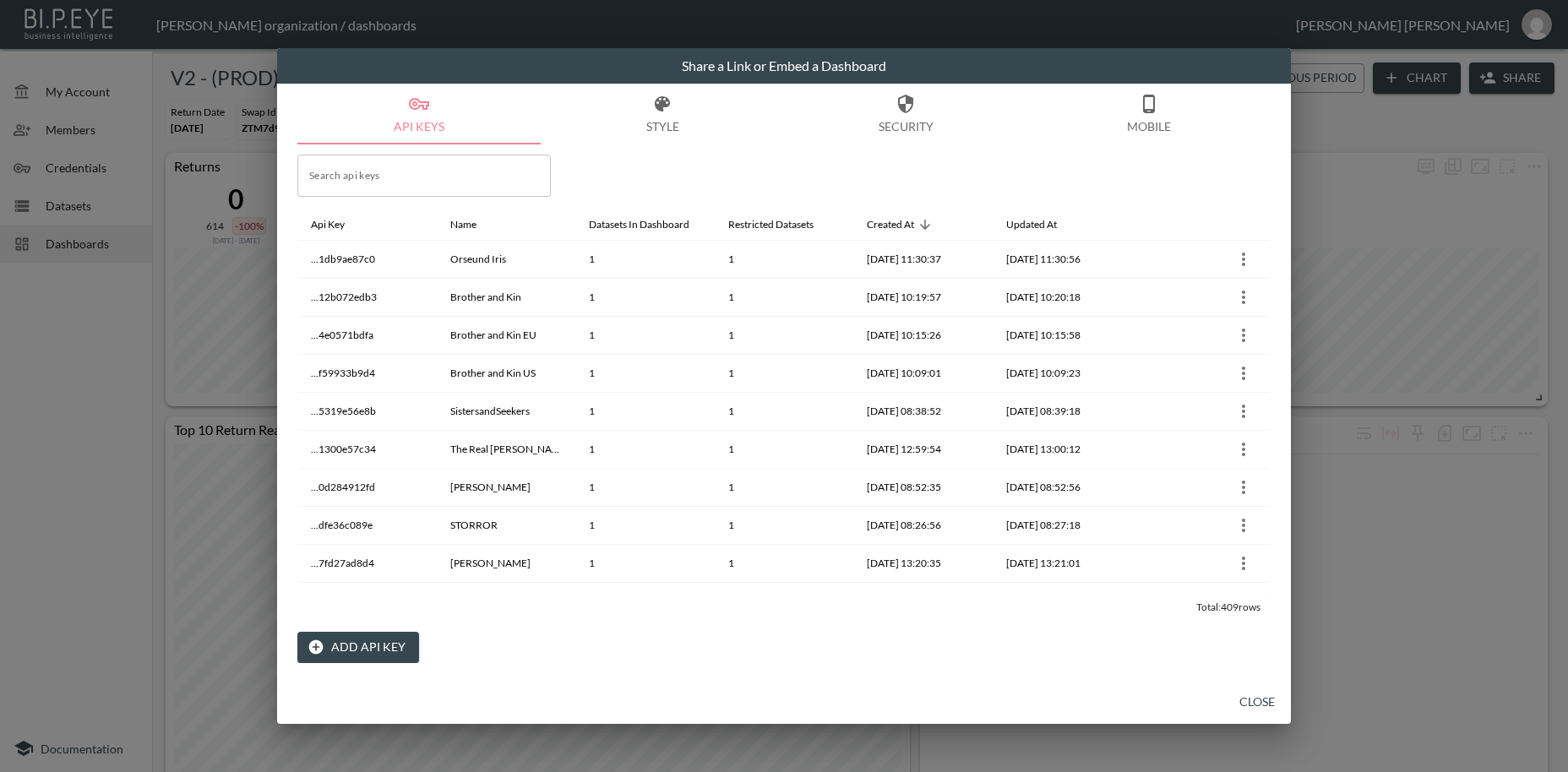
click at [1249, 704] on button "Close" at bounding box center [1258, 702] width 54 height 31
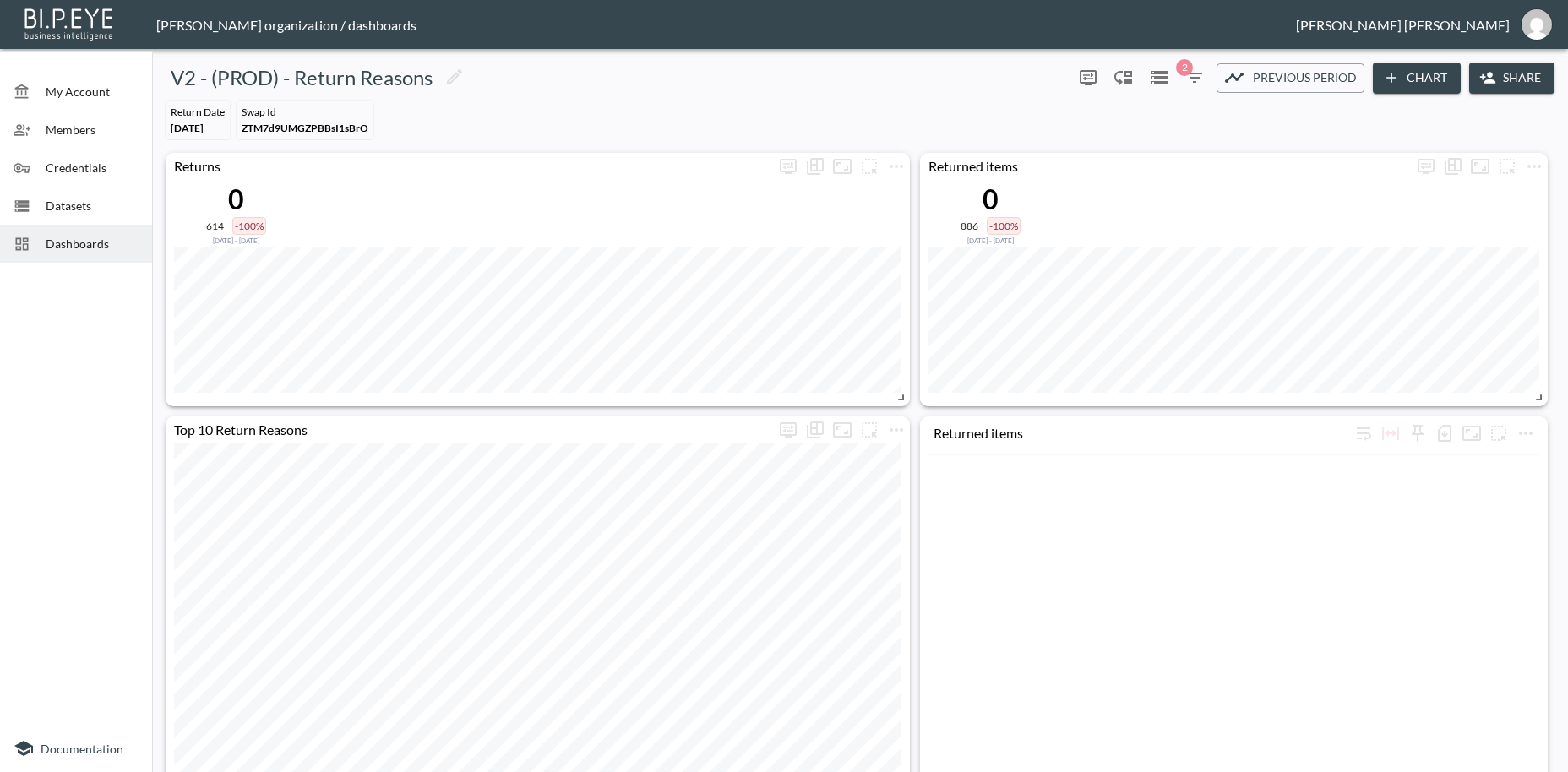
click at [84, 246] on span "Dashboards" at bounding box center [92, 243] width 93 height 17
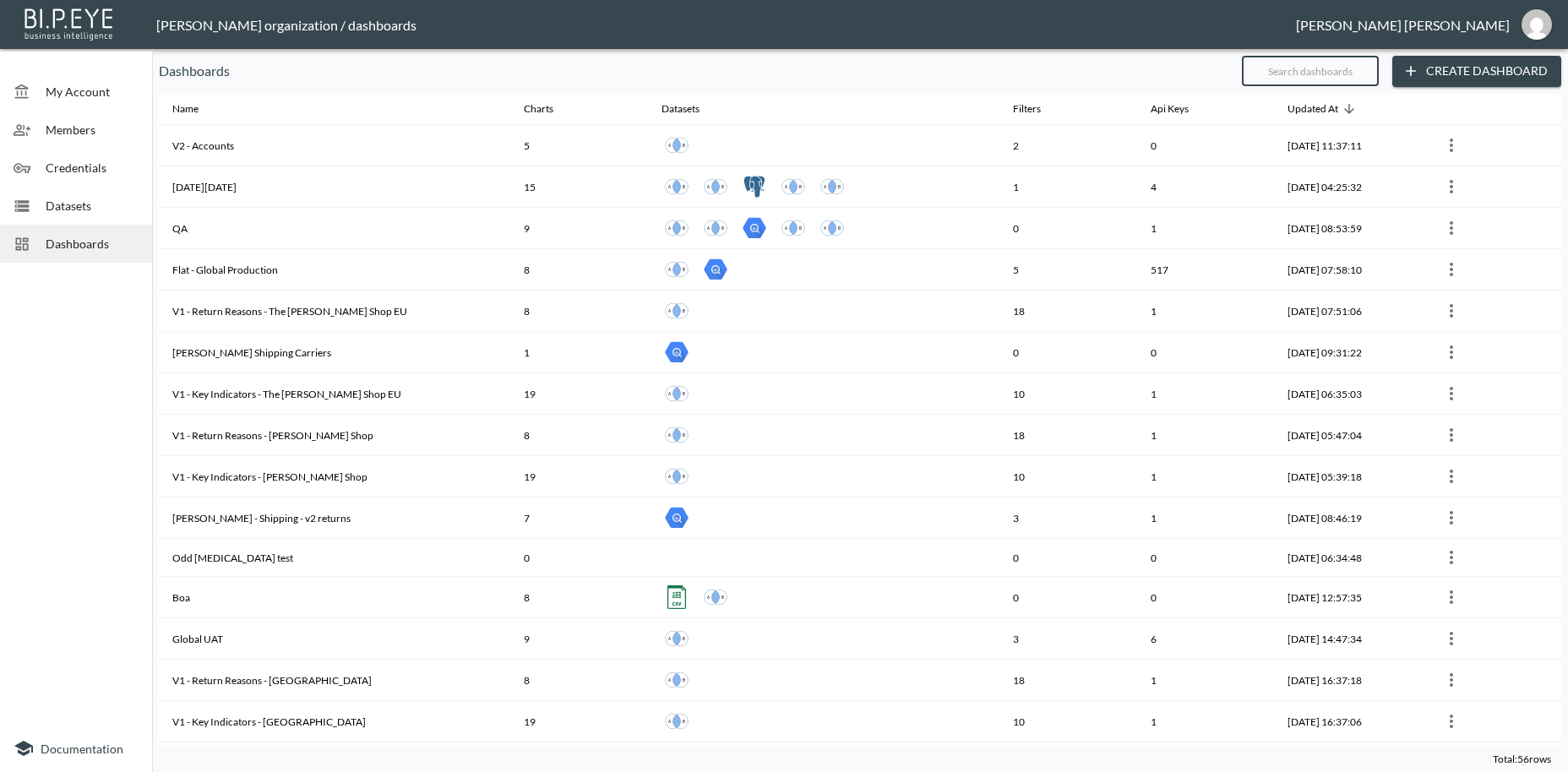
click at [1291, 69] on input "text" at bounding box center [1310, 71] width 137 height 43
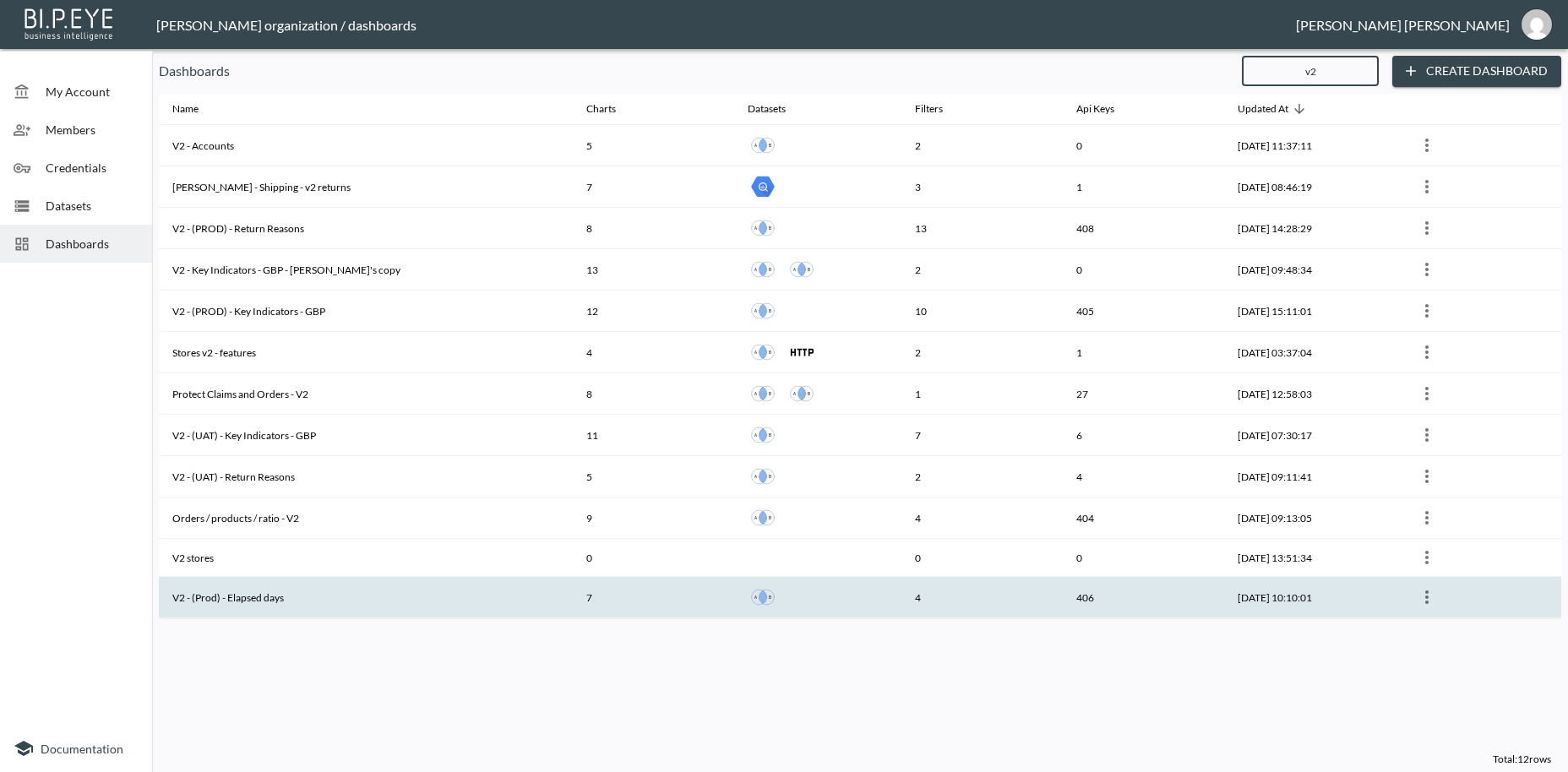
type input "v2"
click at [314, 603] on th "V2 - (Prod) - Elapsed days" at bounding box center [365, 598] width 414 height 42
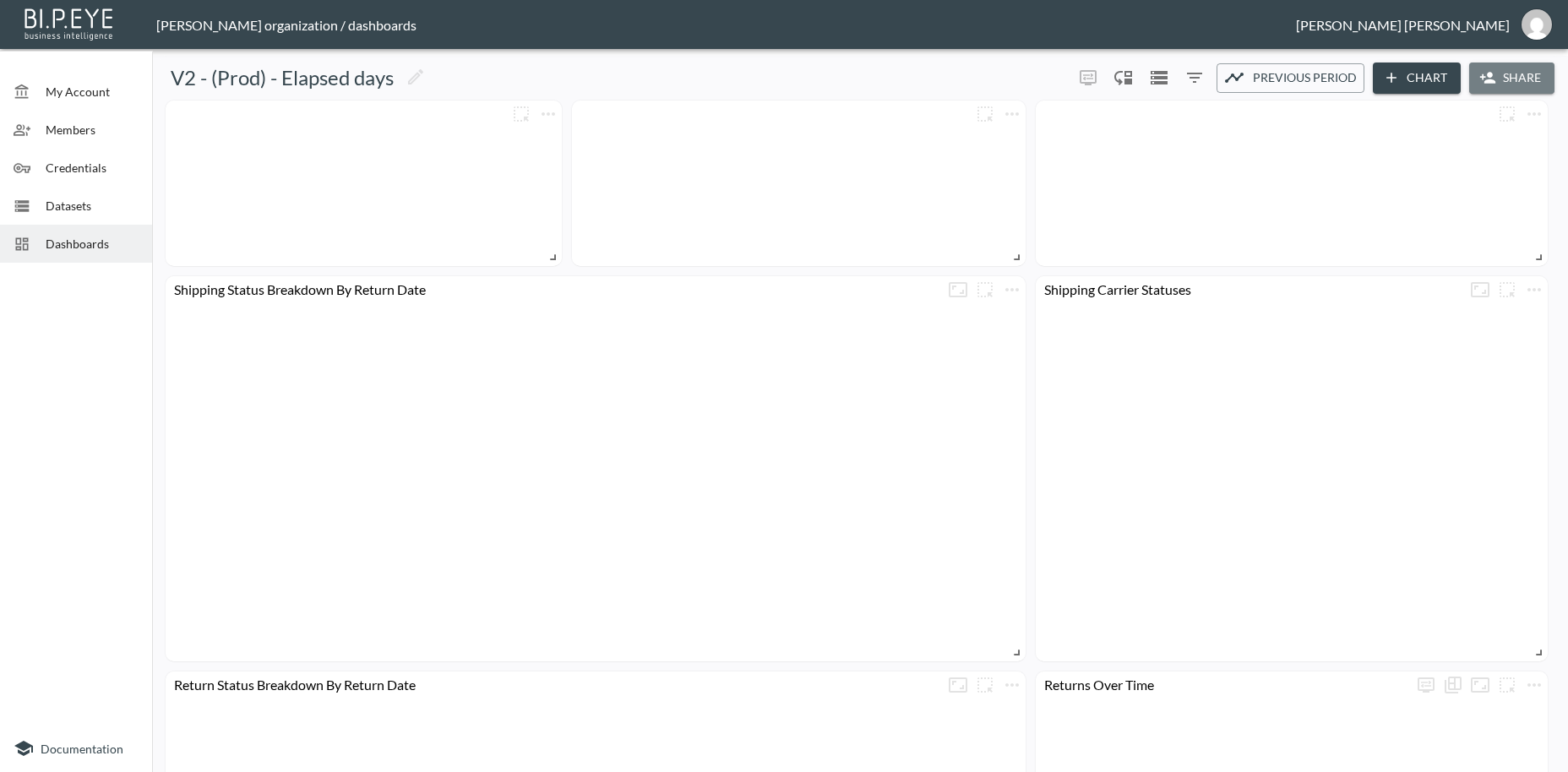
click at [1513, 73] on button "Share" at bounding box center [1512, 78] width 85 height 31
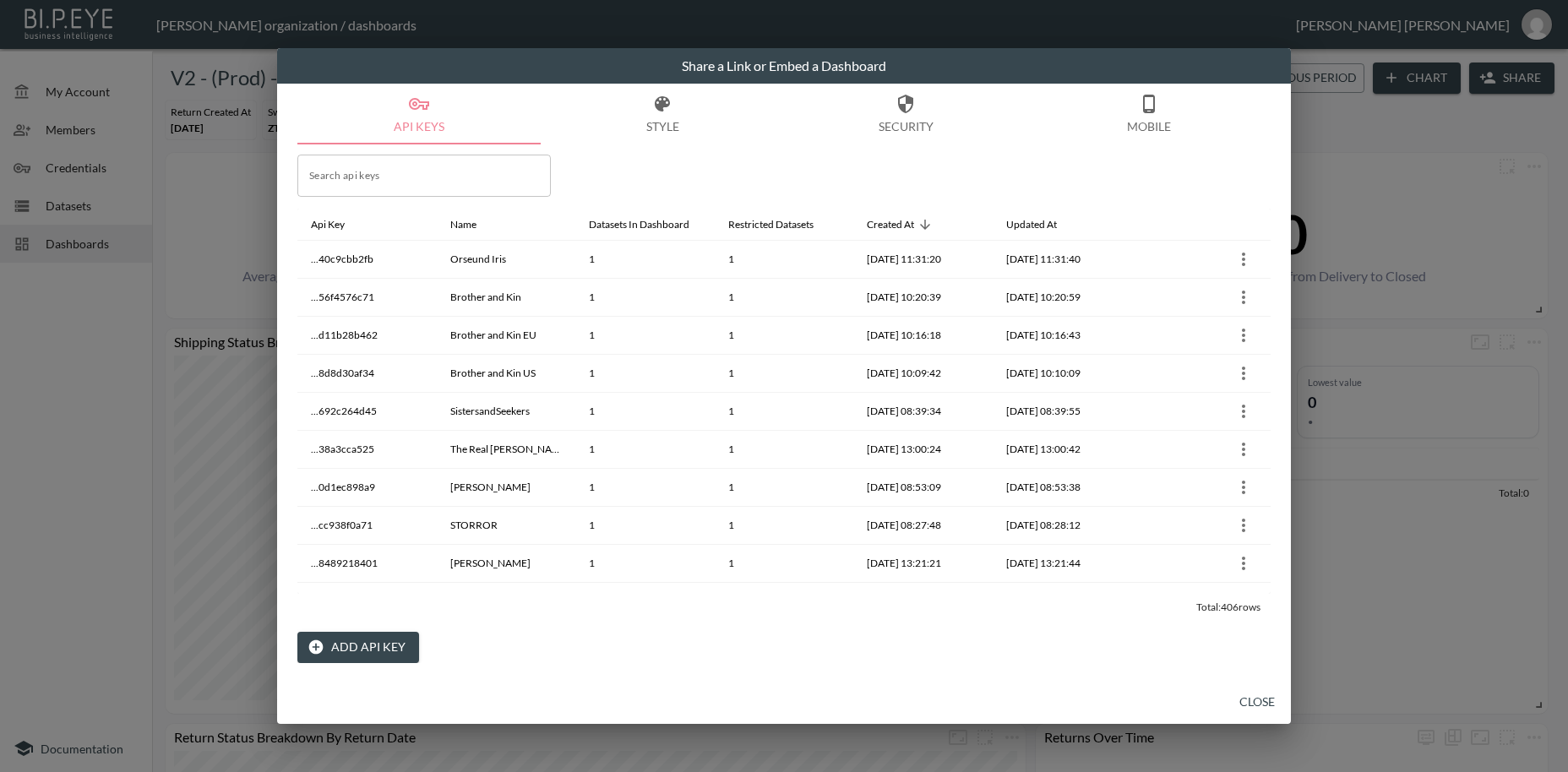
click at [385, 642] on button "Add API Key" at bounding box center [359, 647] width 122 height 31
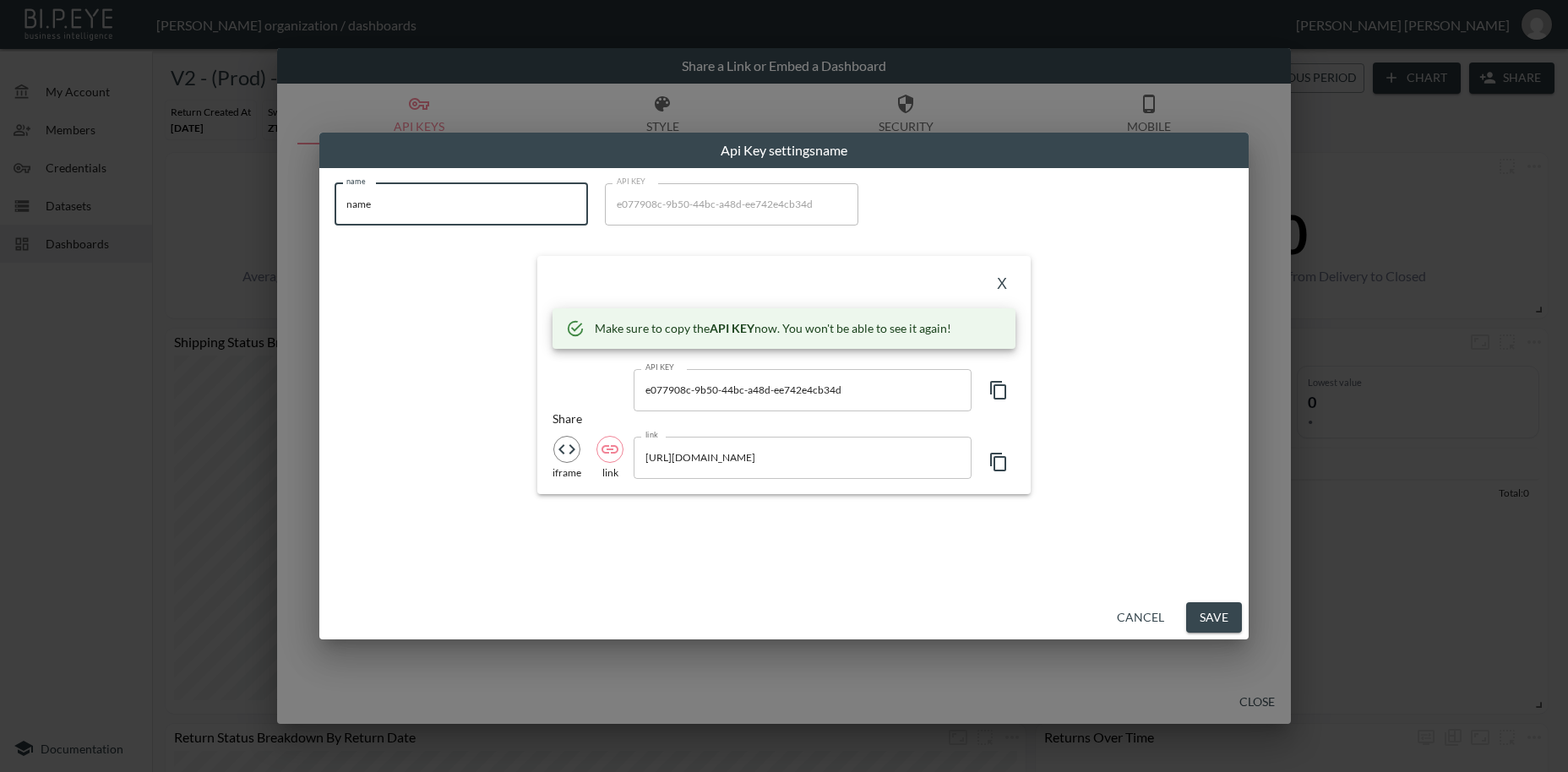
drag, startPoint x: 393, startPoint y: 207, endPoint x: 310, endPoint y: 207, distance: 83.0
click at [334, 207] on input "name" at bounding box center [461, 204] width 254 height 43
paste input "[PERSON_NAME]-test"
type input "[PERSON_NAME]-test"
click at [999, 387] on icon "button" at bounding box center [998, 389] width 20 height 20
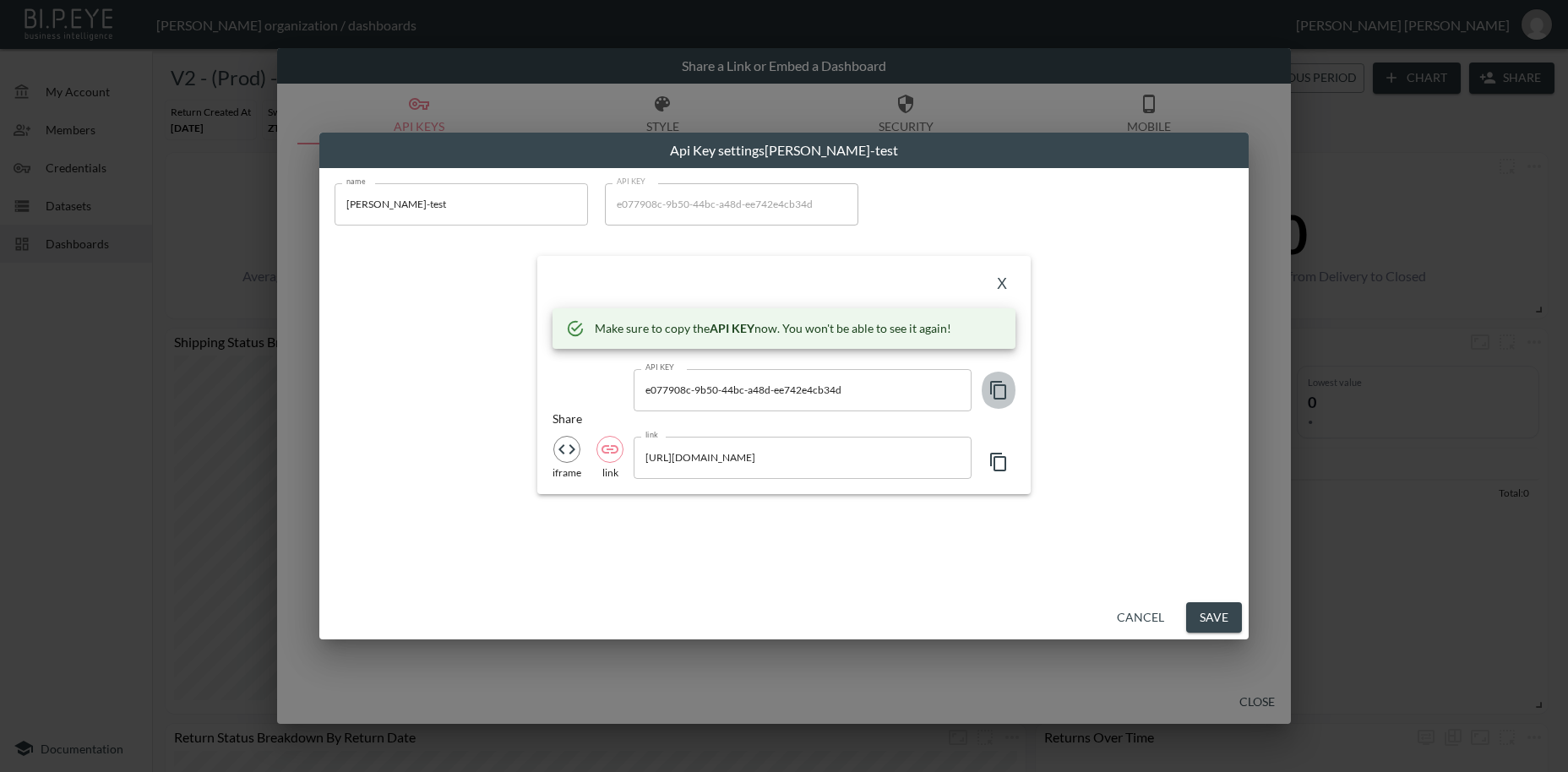
click at [999, 387] on icon "button" at bounding box center [998, 389] width 20 height 20
click at [1000, 292] on button "X" at bounding box center [1002, 285] width 27 height 27
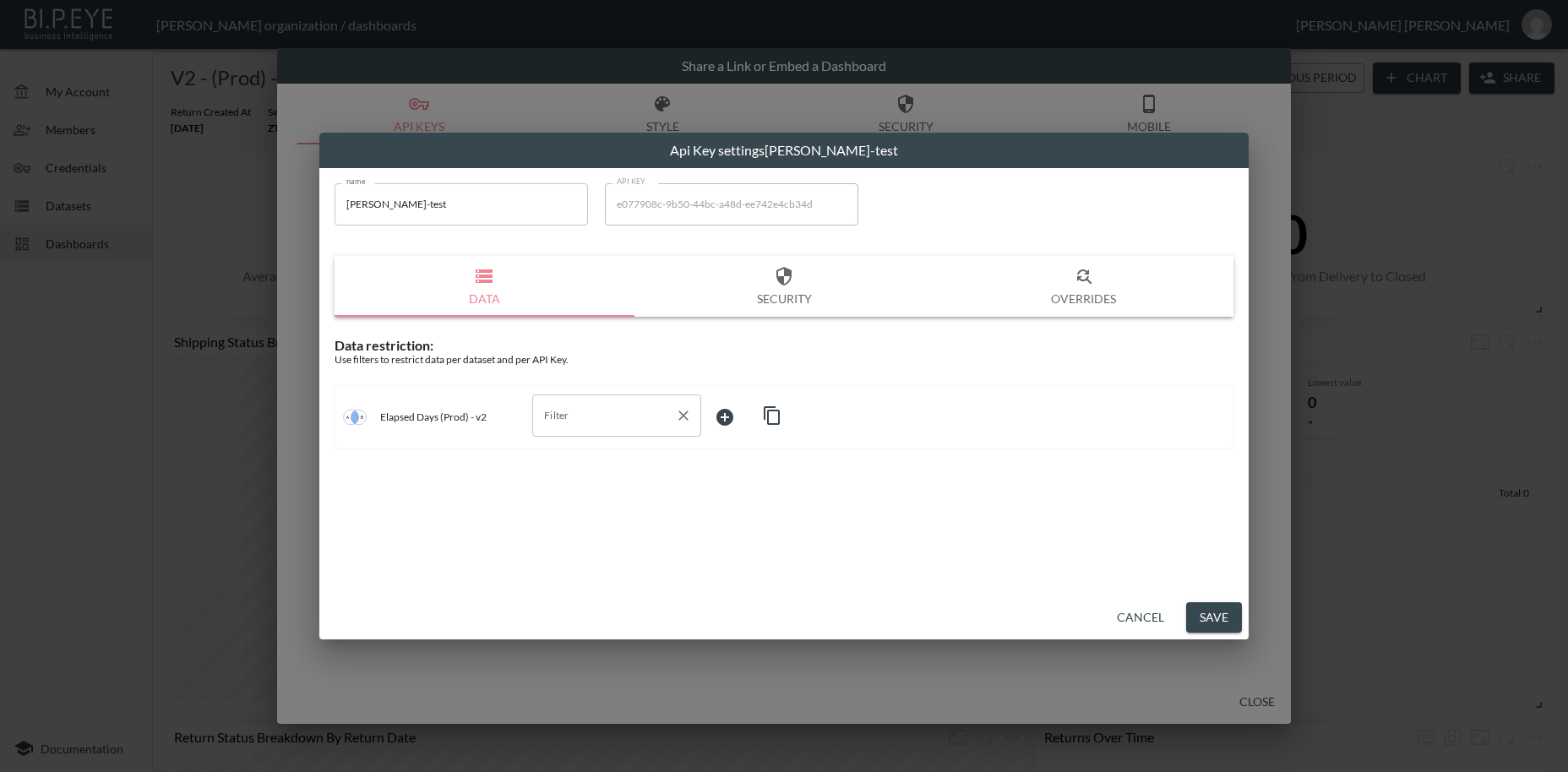
click at [577, 416] on input "Filter" at bounding box center [604, 416] width 129 height 27
click at [563, 456] on span "swap_id" at bounding box center [616, 456] width 141 height 15
type input "swap_id"
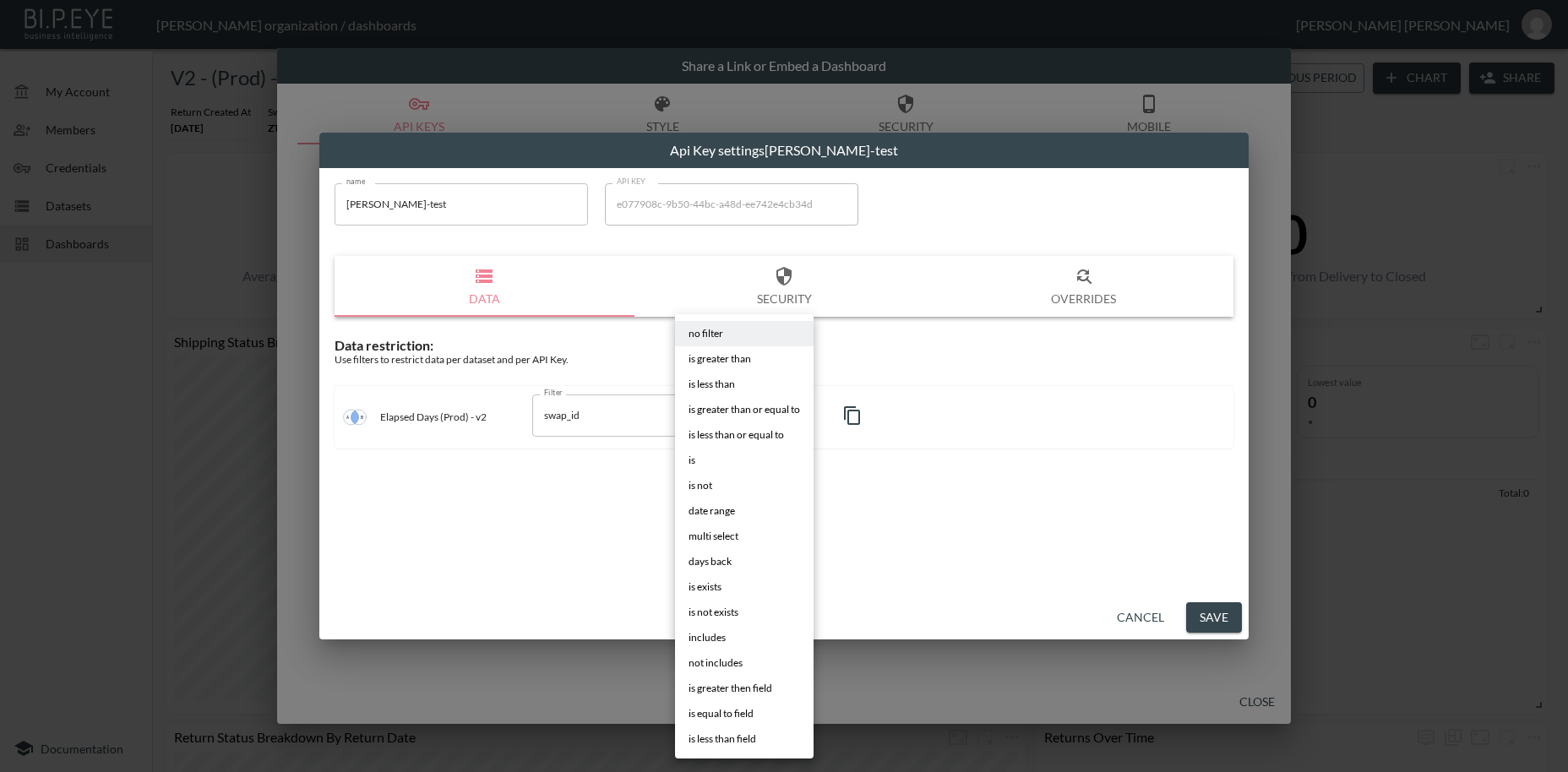
click at [723, 417] on body "BI.P.EYE, Interactive Analytics Dashboards - app [PERSON_NAME] organization / d…" at bounding box center [784, 386] width 1568 height 772
click at [691, 459] on span "is" at bounding box center [692, 460] width 7 height 15
type input "is"
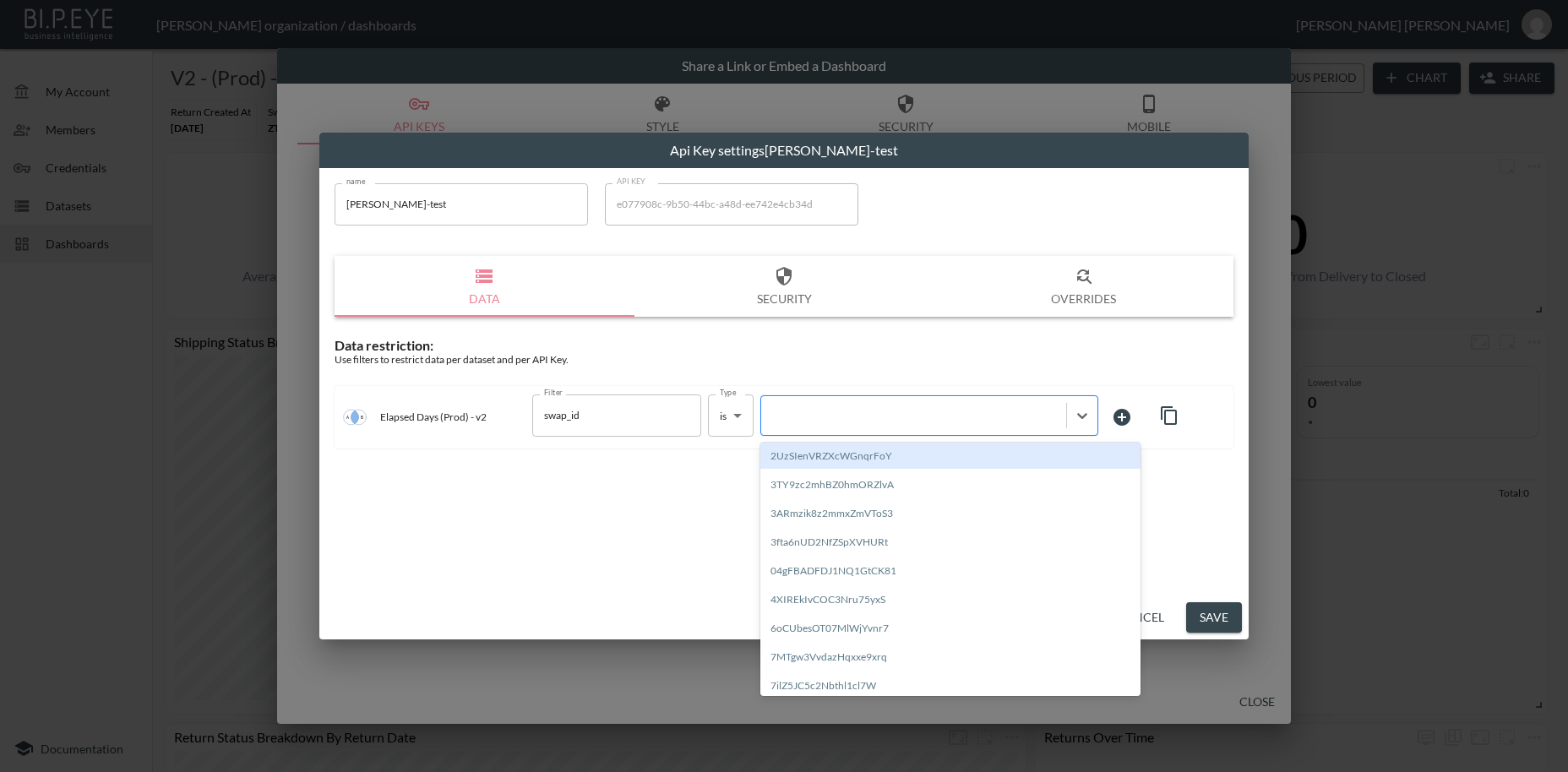
click at [838, 415] on div at bounding box center [913, 415] width 288 height 16
paste input "j2FalWt3fCLCmYd9AoXE"
type input "j2FalWt3fCLCmYd9AoXE"
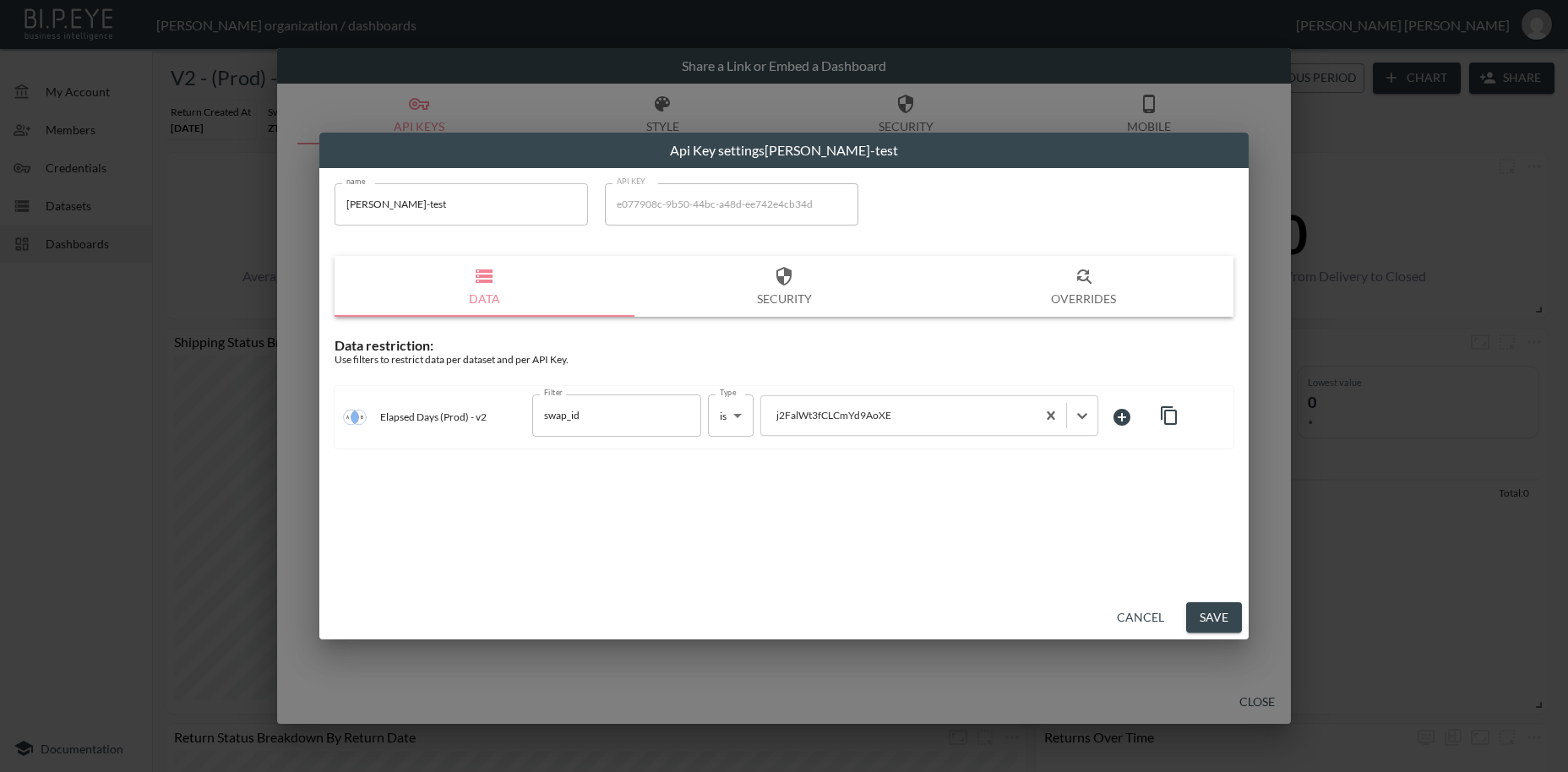
click at [1215, 617] on button "Save" at bounding box center [1214, 618] width 56 height 31
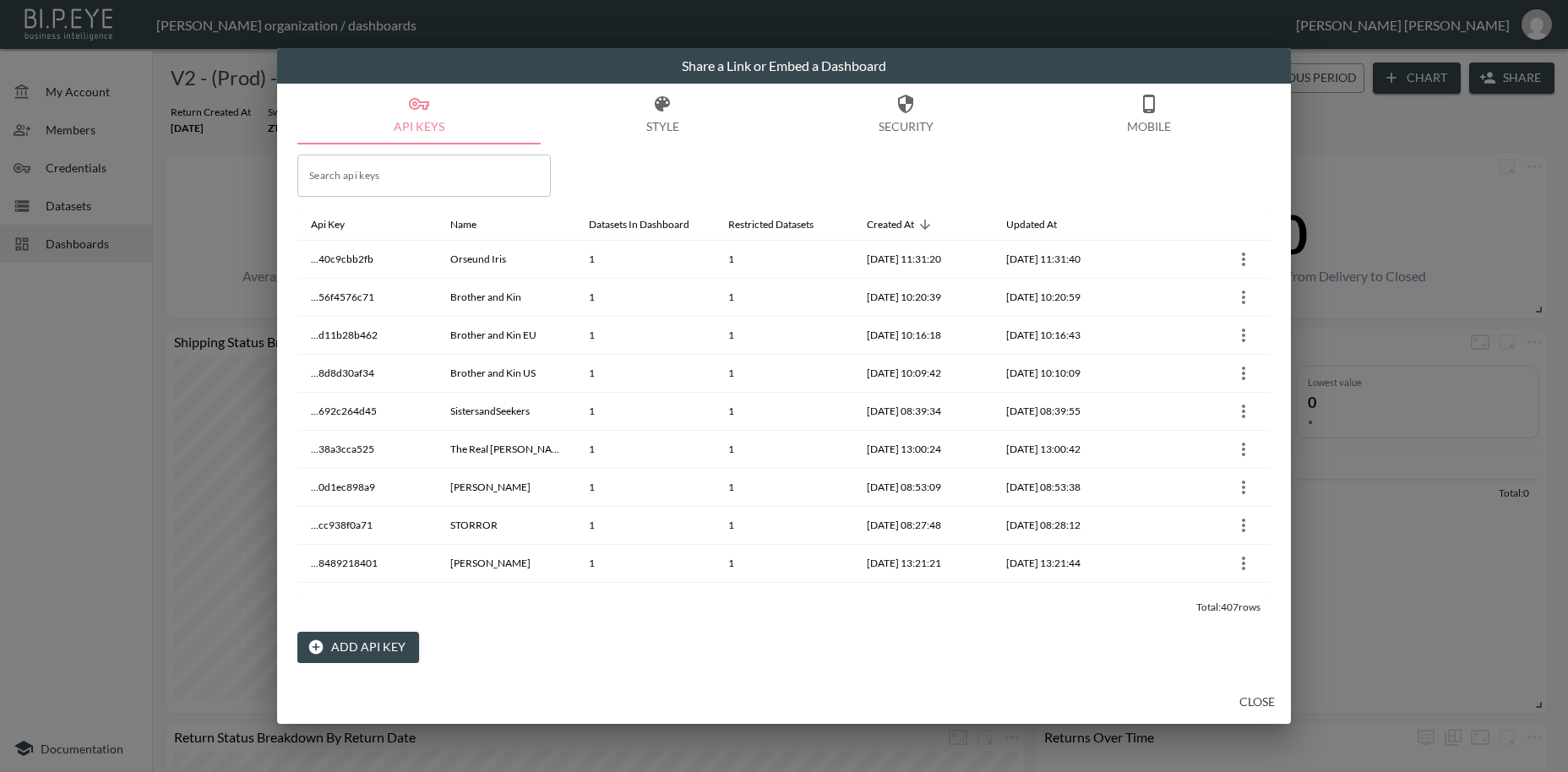
click at [1253, 700] on button "Close" at bounding box center [1258, 702] width 54 height 31
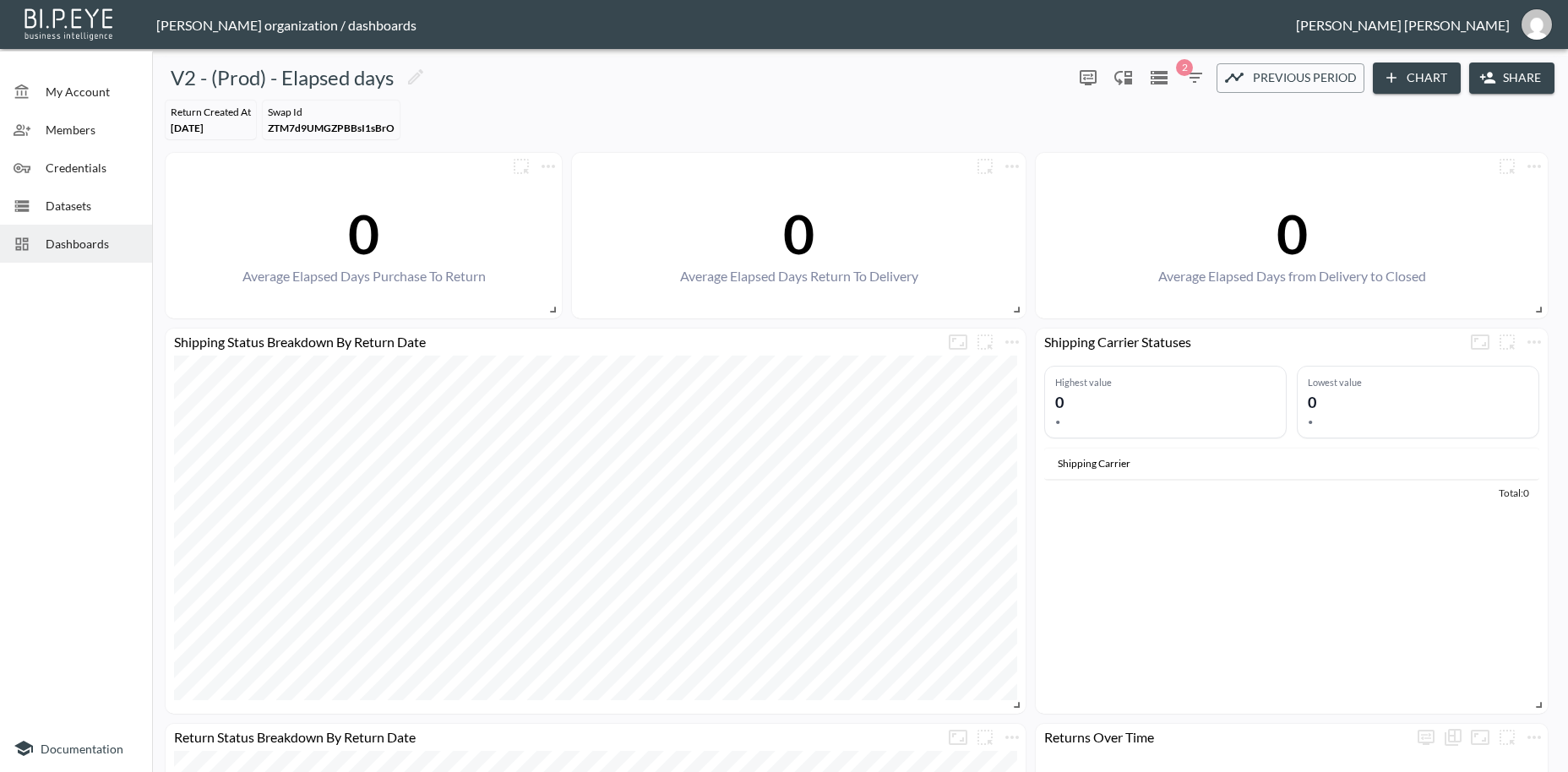
click at [54, 244] on span "Dashboards" at bounding box center [92, 243] width 93 height 17
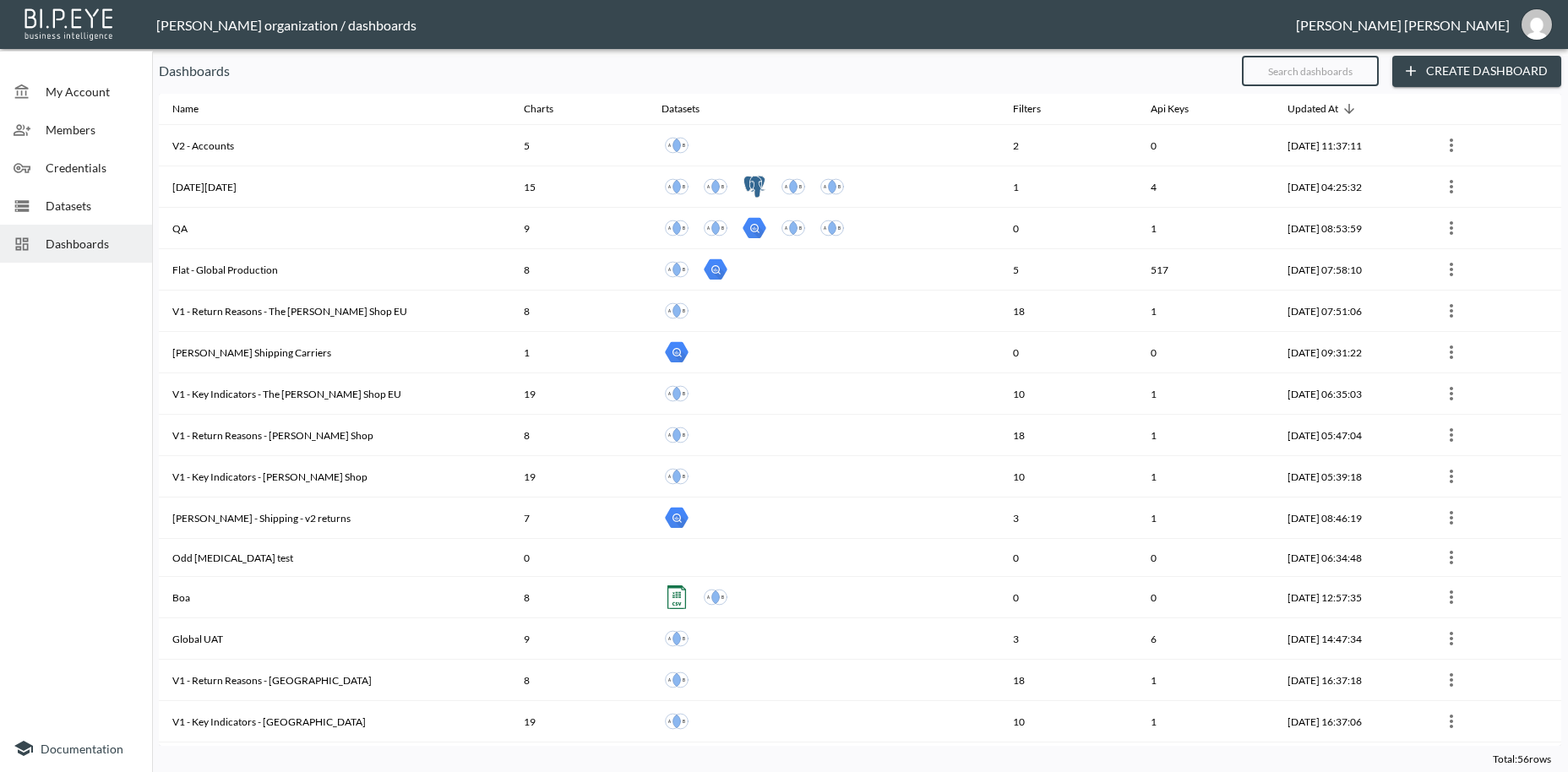
click at [1296, 68] on input "text" at bounding box center [1310, 71] width 137 height 43
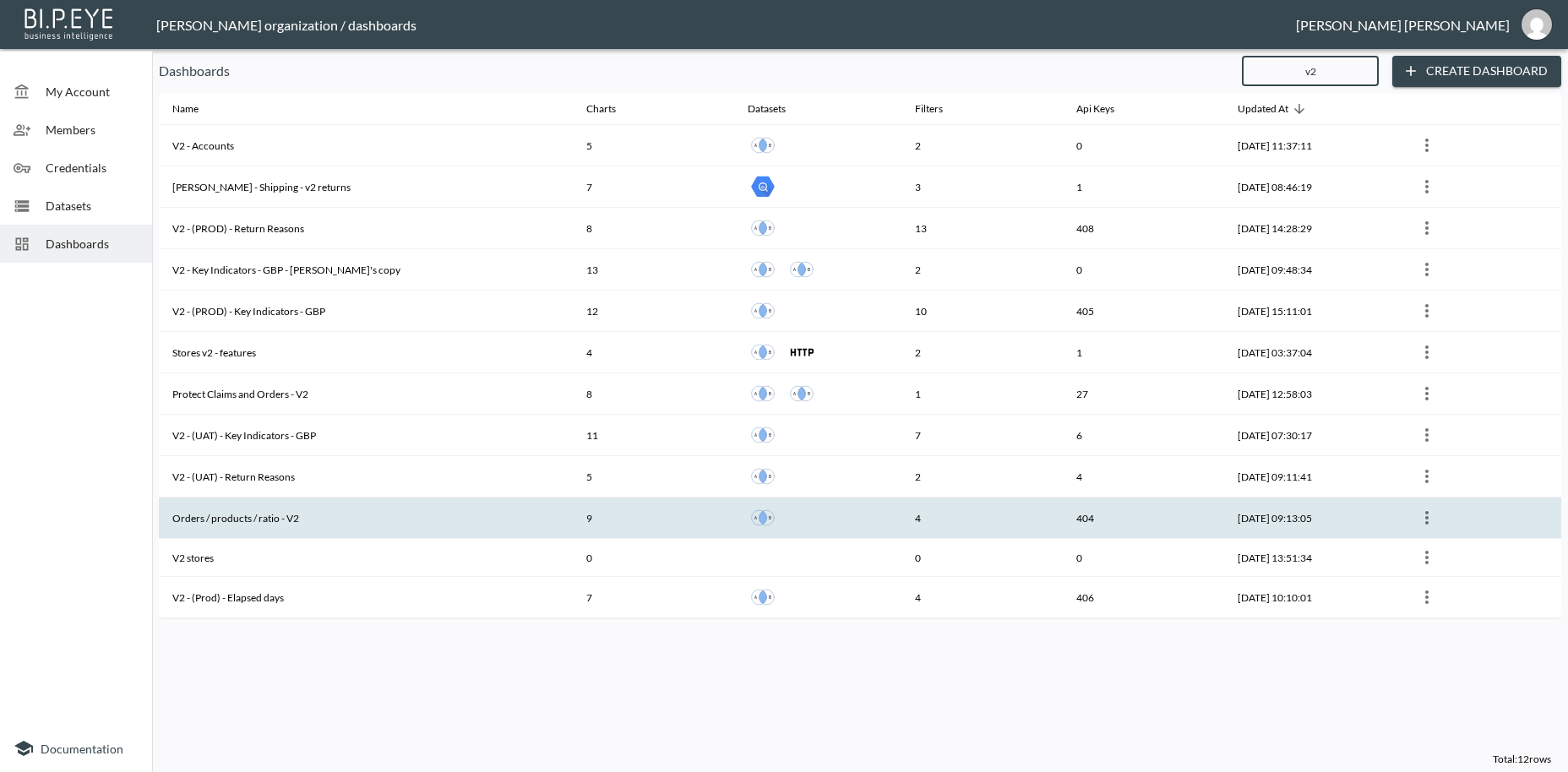
type input "v2"
click at [281, 521] on th "Orders / products / ratio - V2" at bounding box center [365, 518] width 414 height 42
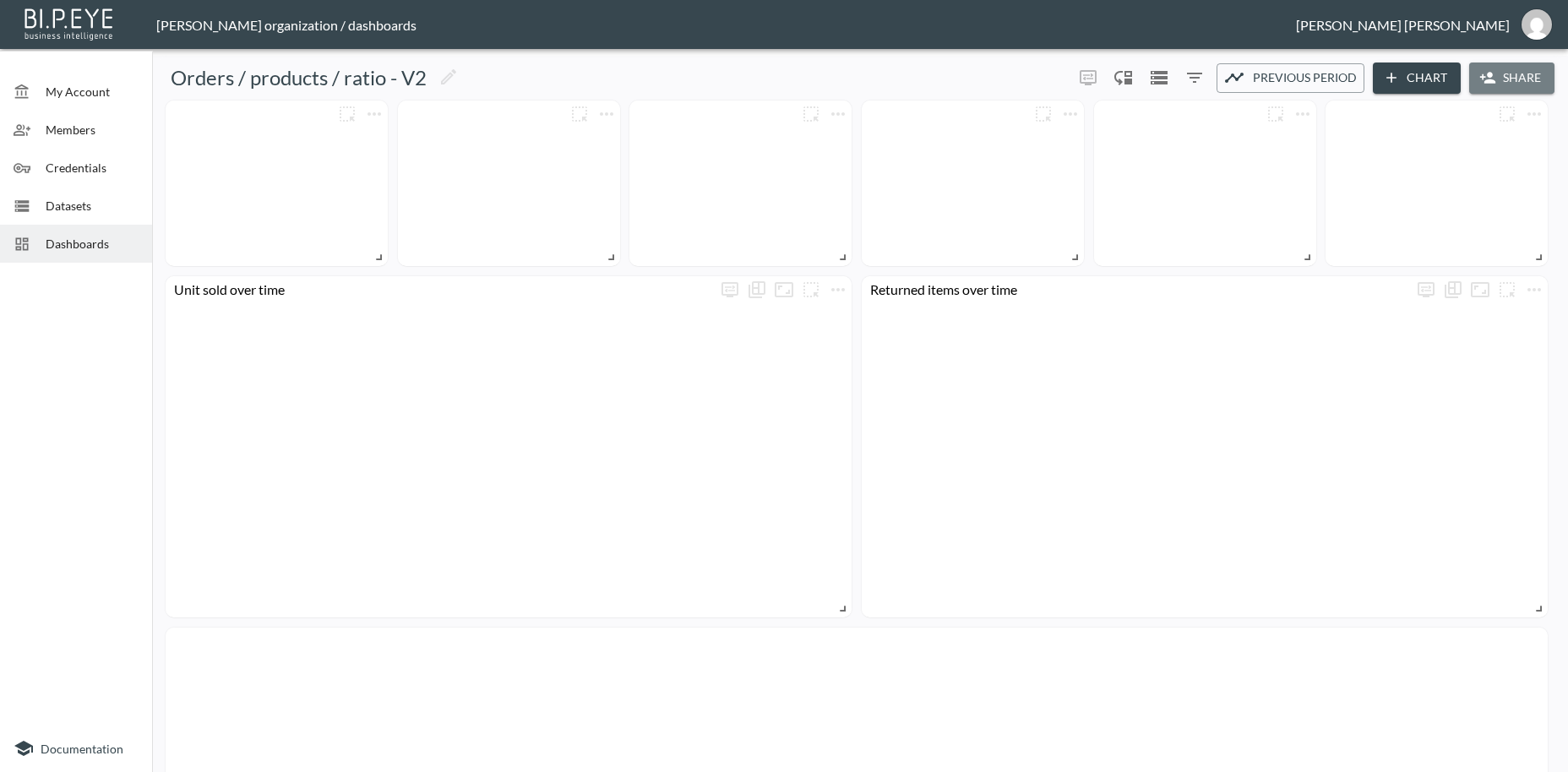
click at [1507, 74] on button "Share" at bounding box center [1512, 78] width 85 height 31
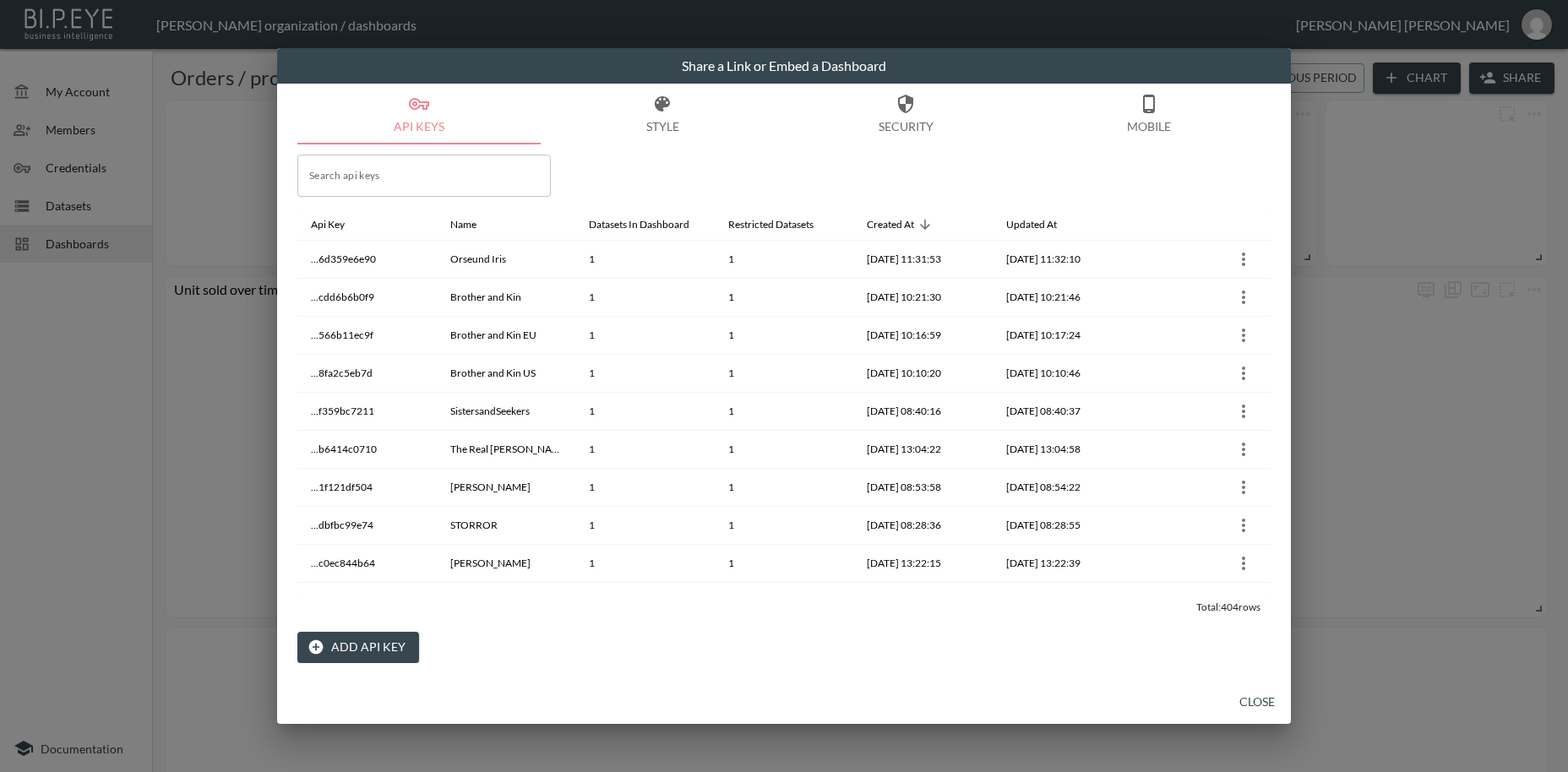
click at [383, 650] on button "Add API Key" at bounding box center [359, 647] width 122 height 31
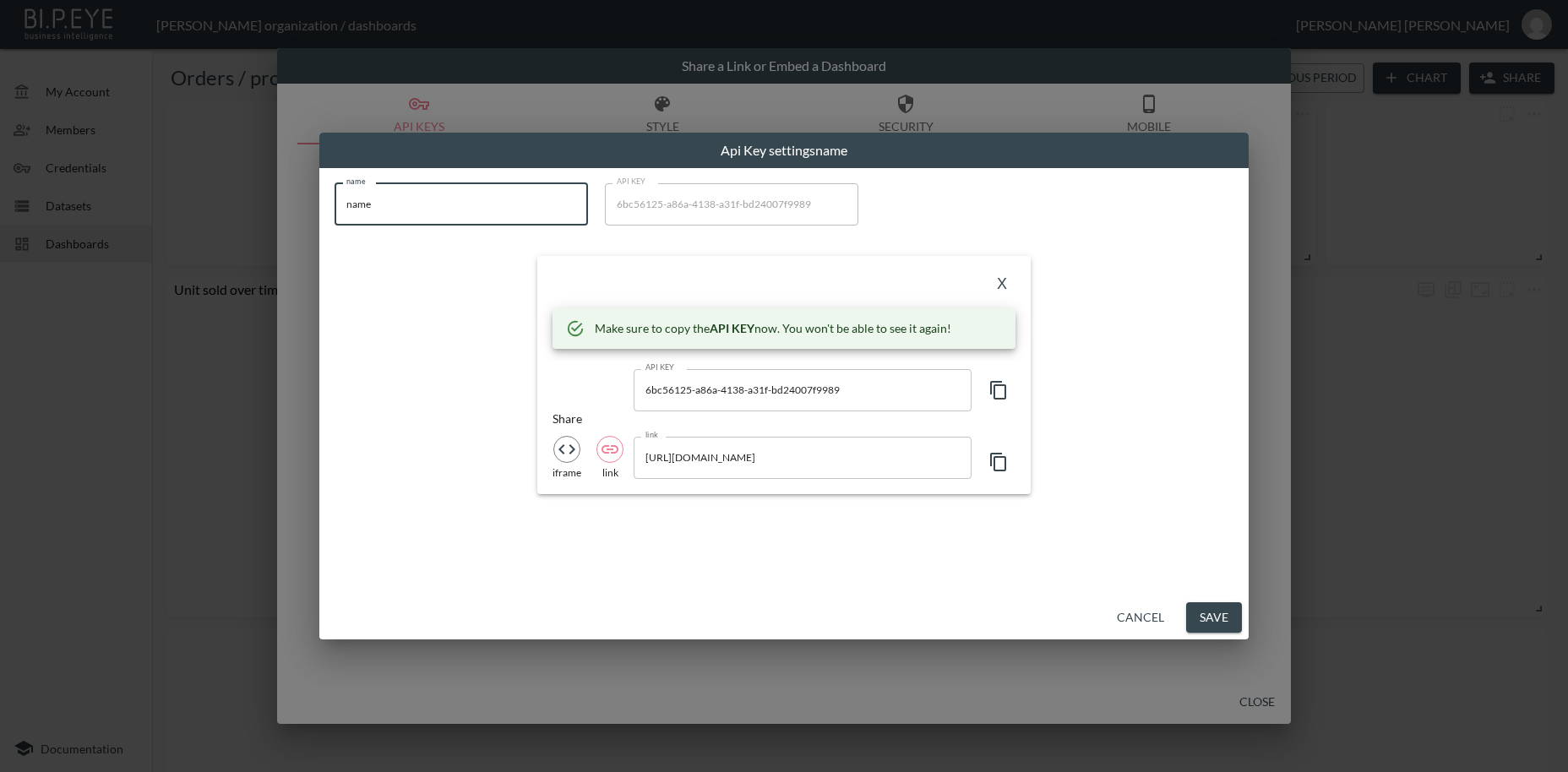
drag, startPoint x: 380, startPoint y: 204, endPoint x: 329, endPoint y: 200, distance: 51.2
click at [334, 200] on input "name" at bounding box center [461, 204] width 254 height 43
paste input "[PERSON_NAME]-test"
type input "[PERSON_NAME]-test"
click at [1001, 390] on icon "button" at bounding box center [998, 389] width 20 height 20
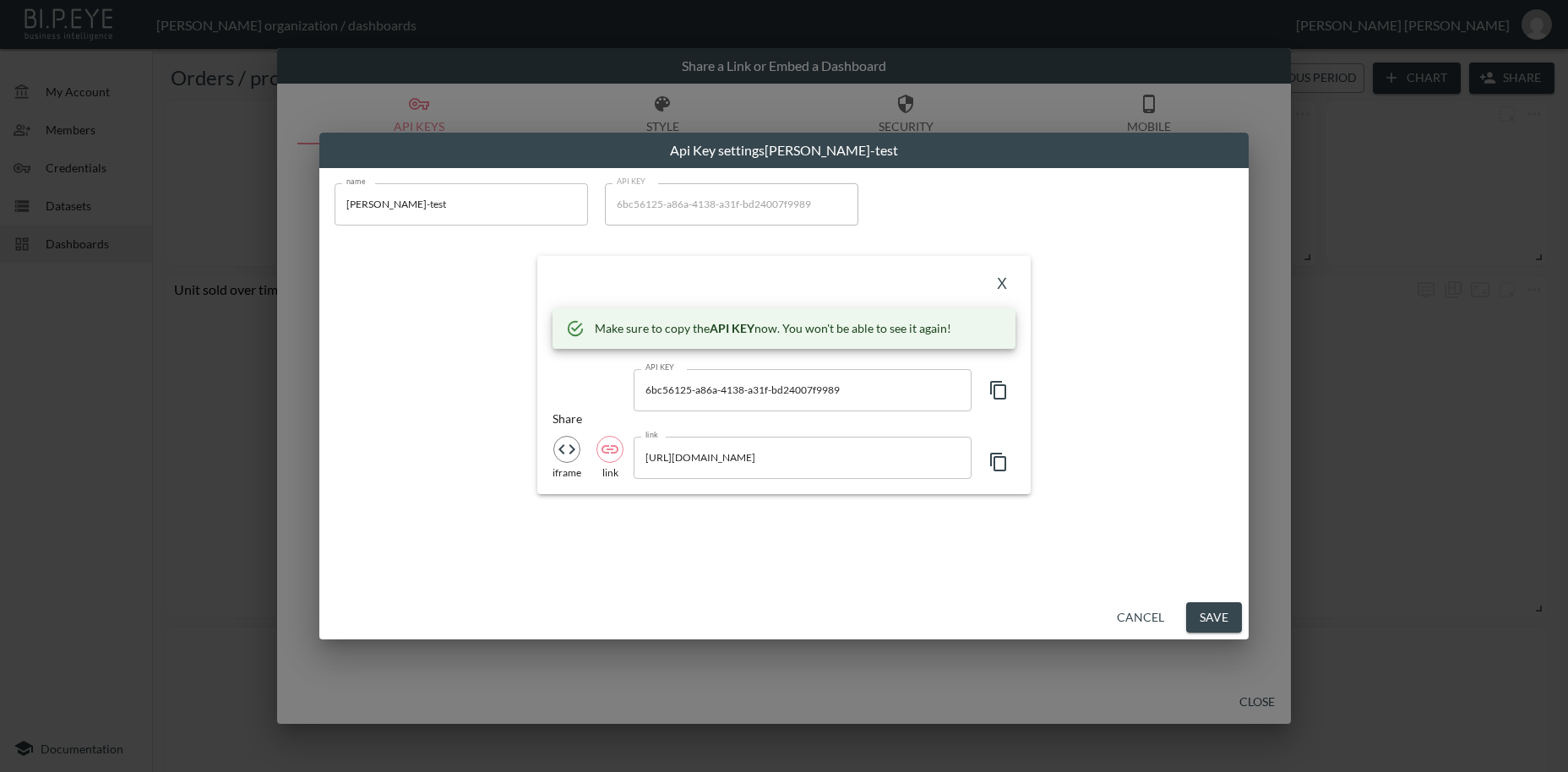
click at [1001, 390] on icon "button" at bounding box center [998, 389] width 20 height 20
click at [999, 287] on button "X" at bounding box center [1002, 285] width 27 height 27
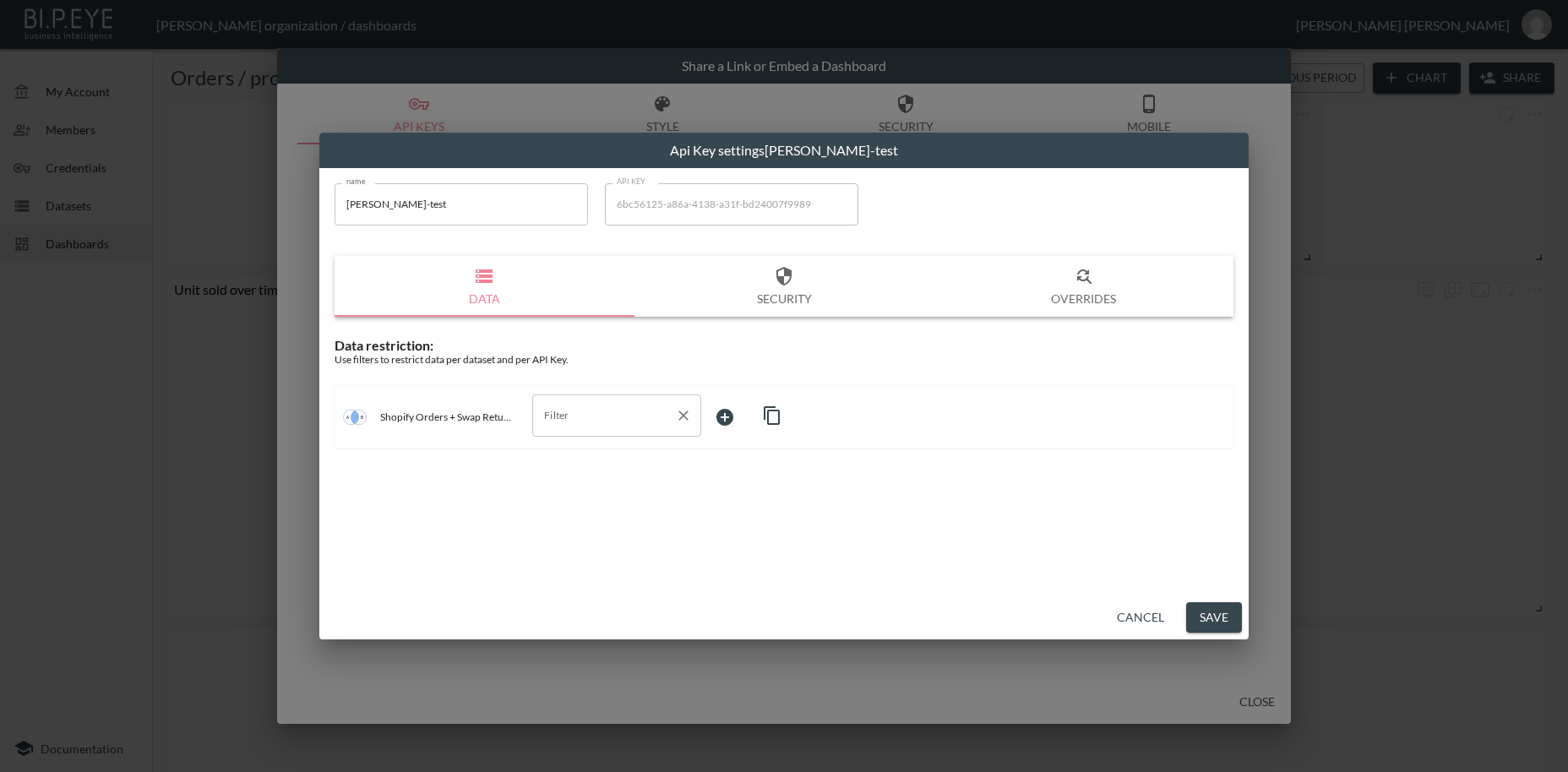
click at [570, 415] on input "Filter" at bounding box center [604, 416] width 129 height 27
click at [563, 456] on span "swap_id" at bounding box center [616, 456] width 141 height 15
type input "swap_id"
click at [744, 414] on body "BI.P.EYE, Interactive Analytics Dashboards - app [PERSON_NAME] organization / d…" at bounding box center [784, 386] width 1568 height 772
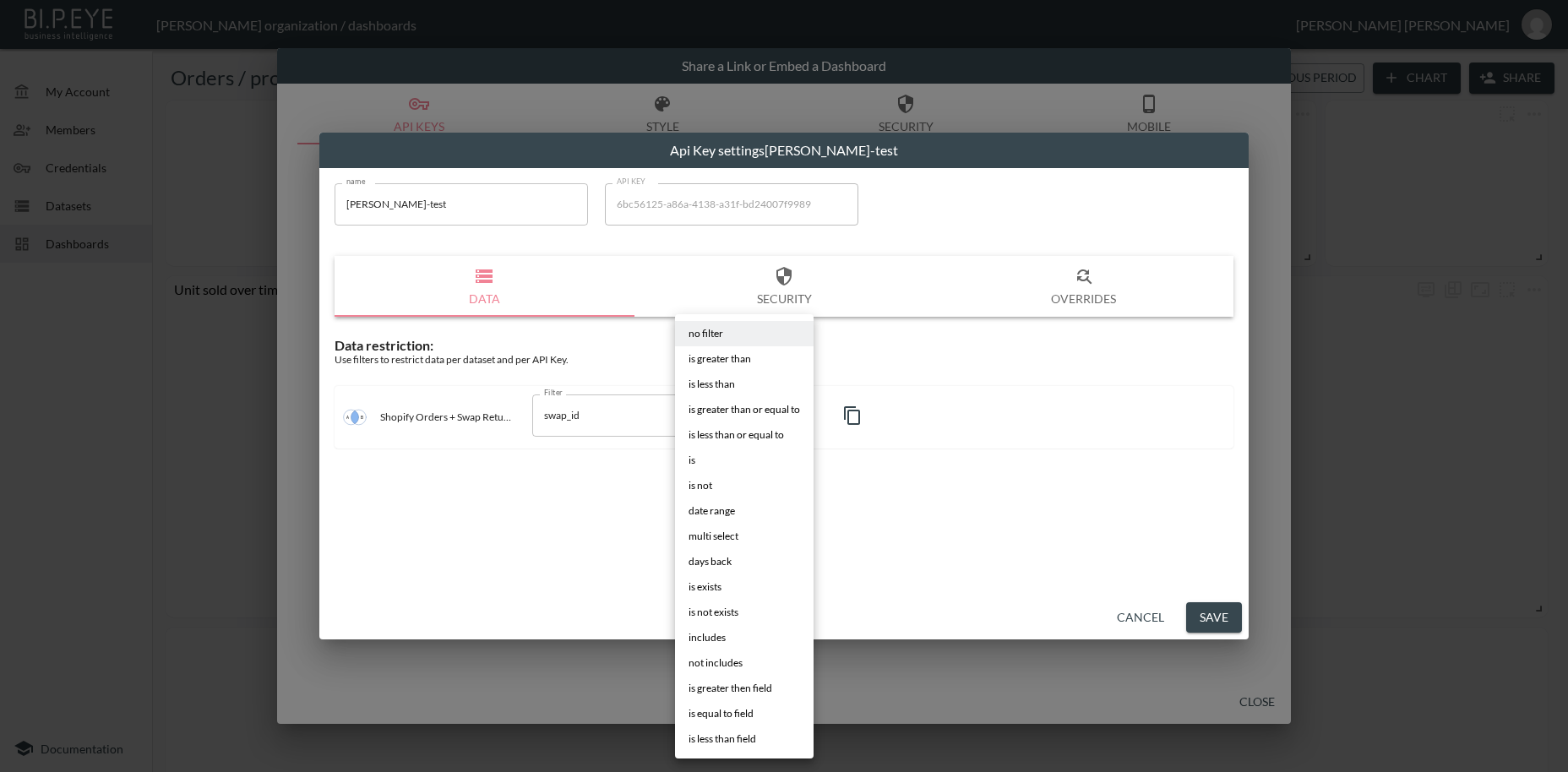
click at [692, 454] on span "is" at bounding box center [692, 460] width 7 height 15
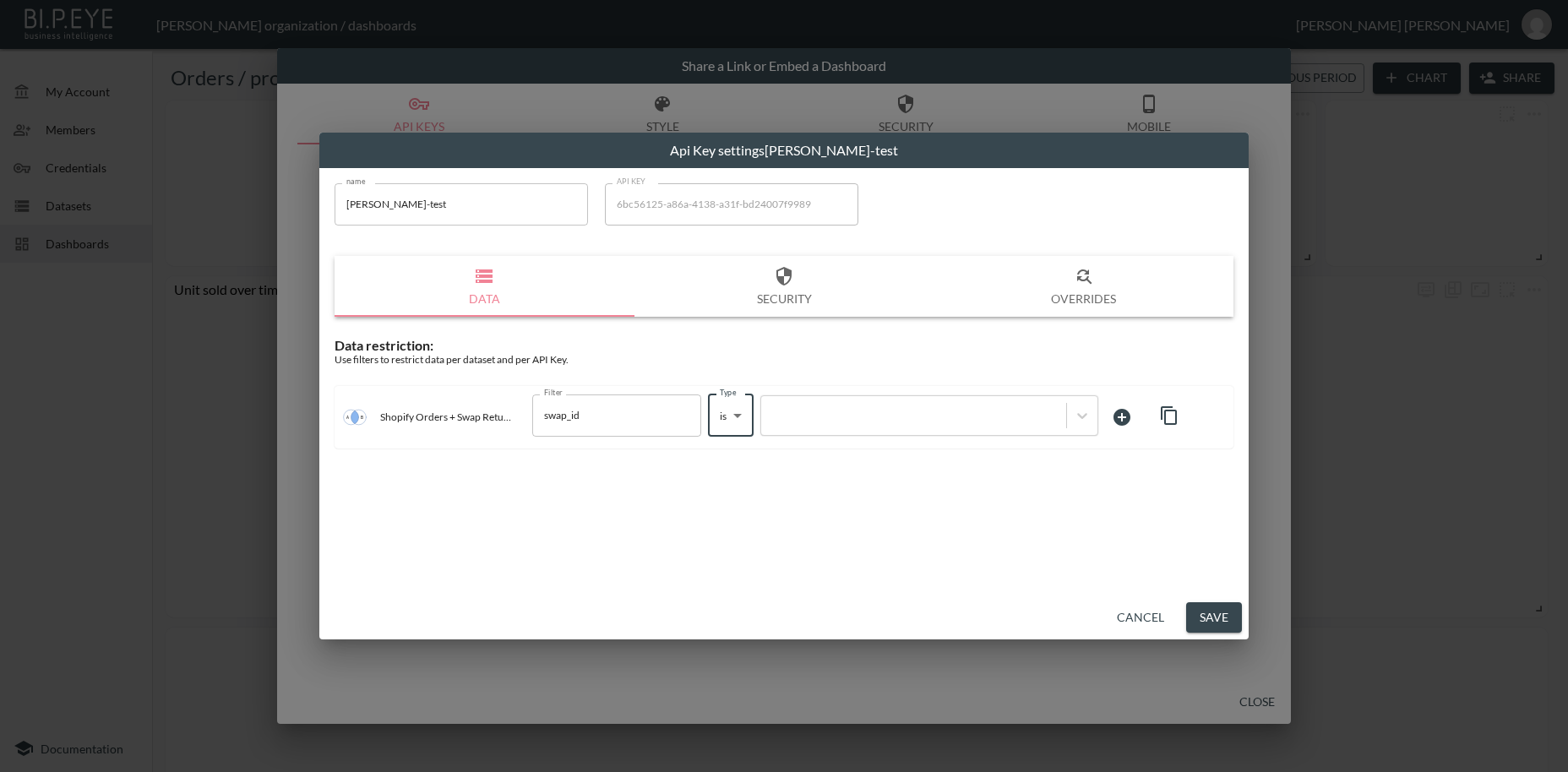
type input "is"
click at [829, 423] on div at bounding box center [913, 415] width 288 height 16
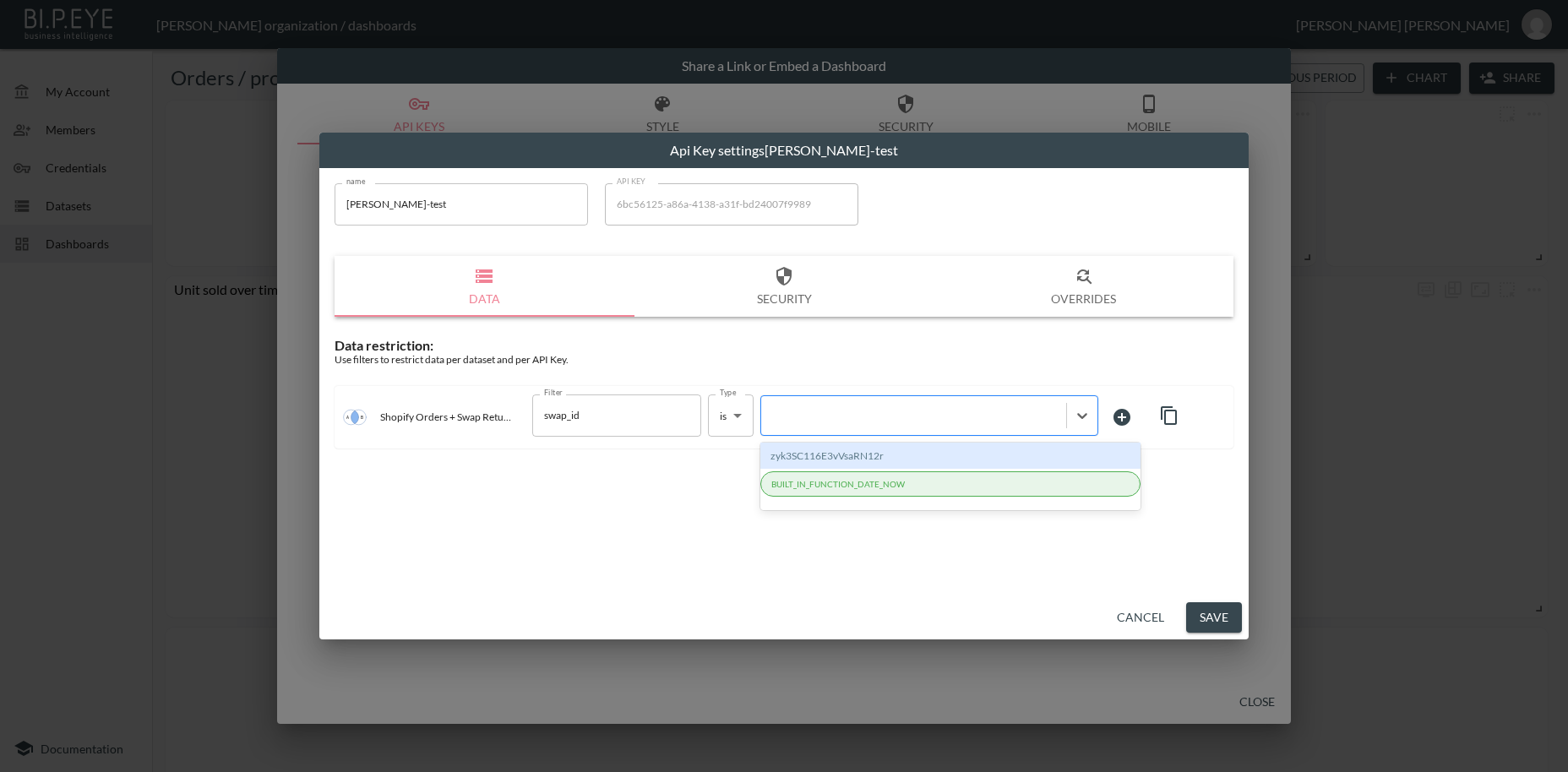
paste input "j2FalWt3fCLCmYd9AoXE"
type input "j2FalWt3fCLCmYd9AoXE"
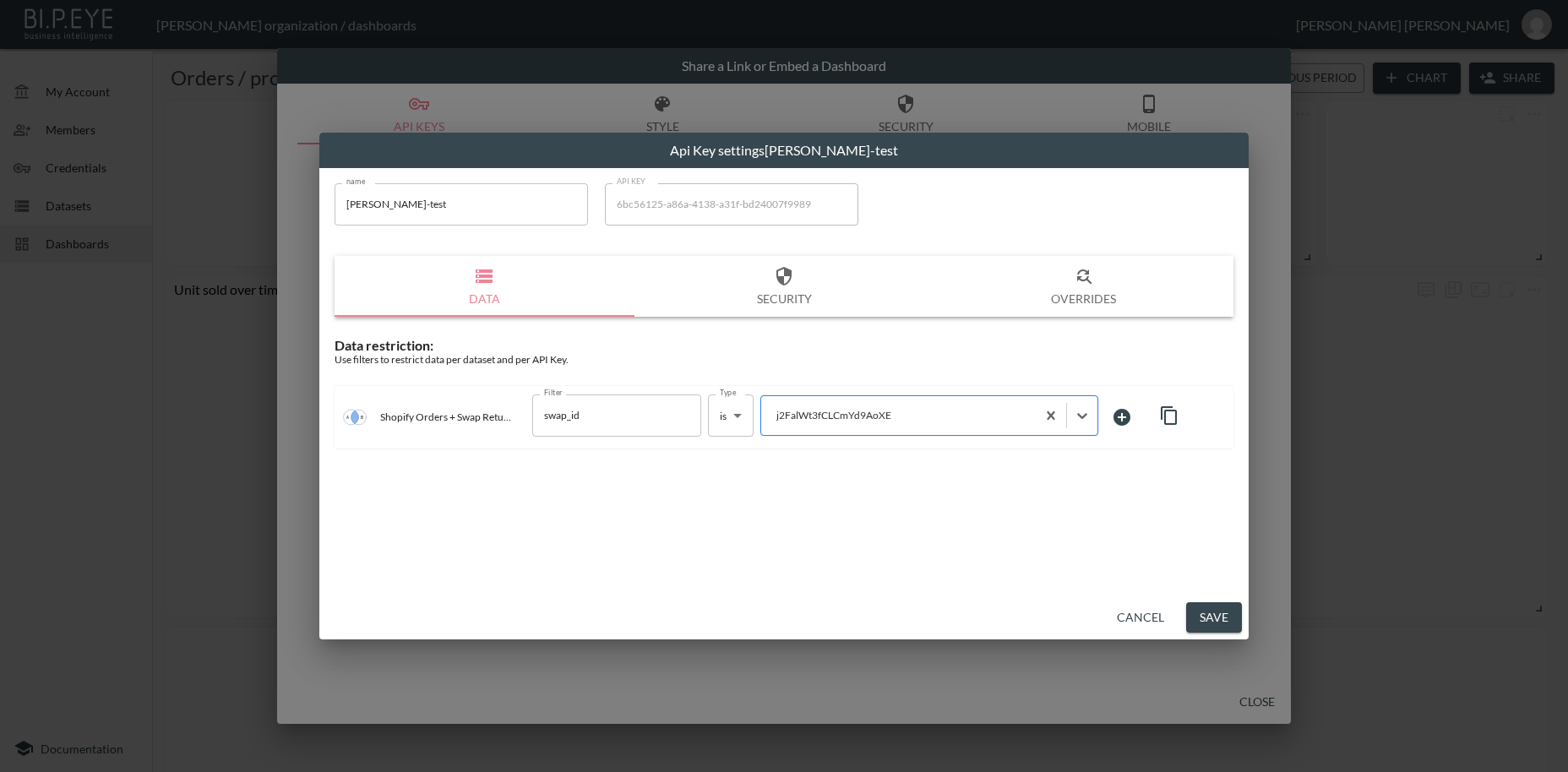
click at [931, 413] on div at bounding box center [898, 415] width 258 height 16
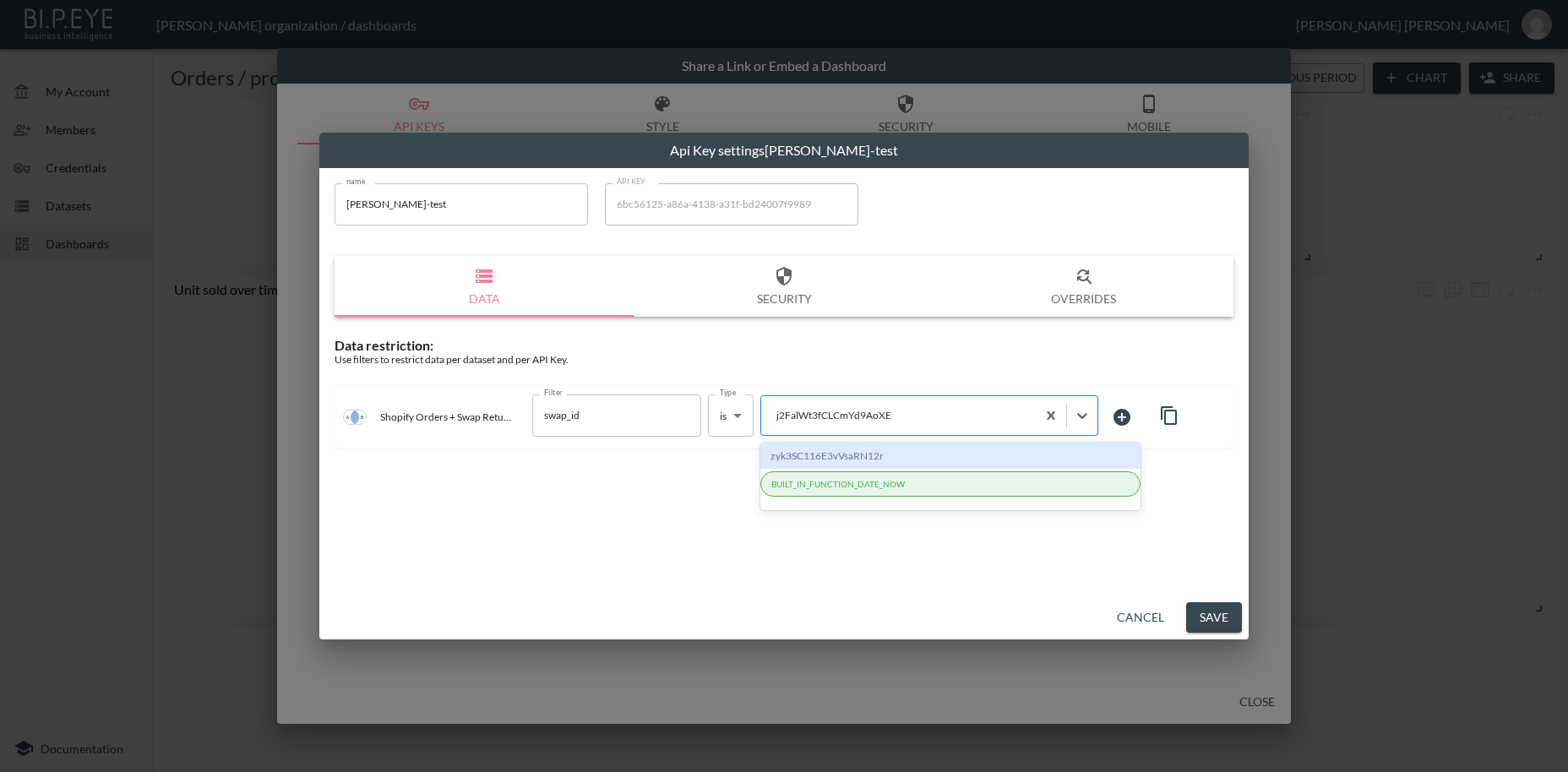
click at [931, 413] on div at bounding box center [898, 415] width 258 height 16
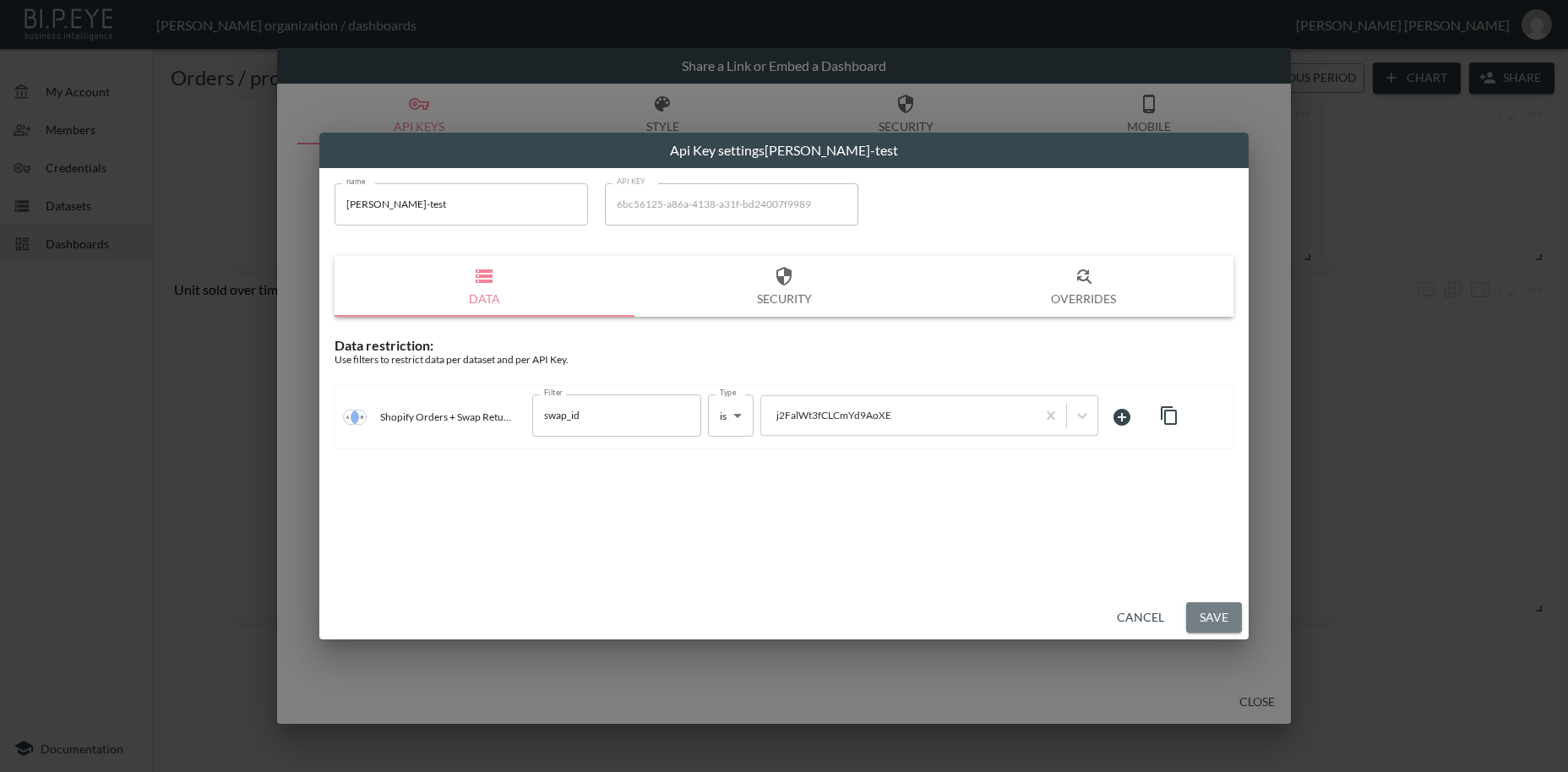
click at [1215, 616] on button "Save" at bounding box center [1214, 618] width 56 height 31
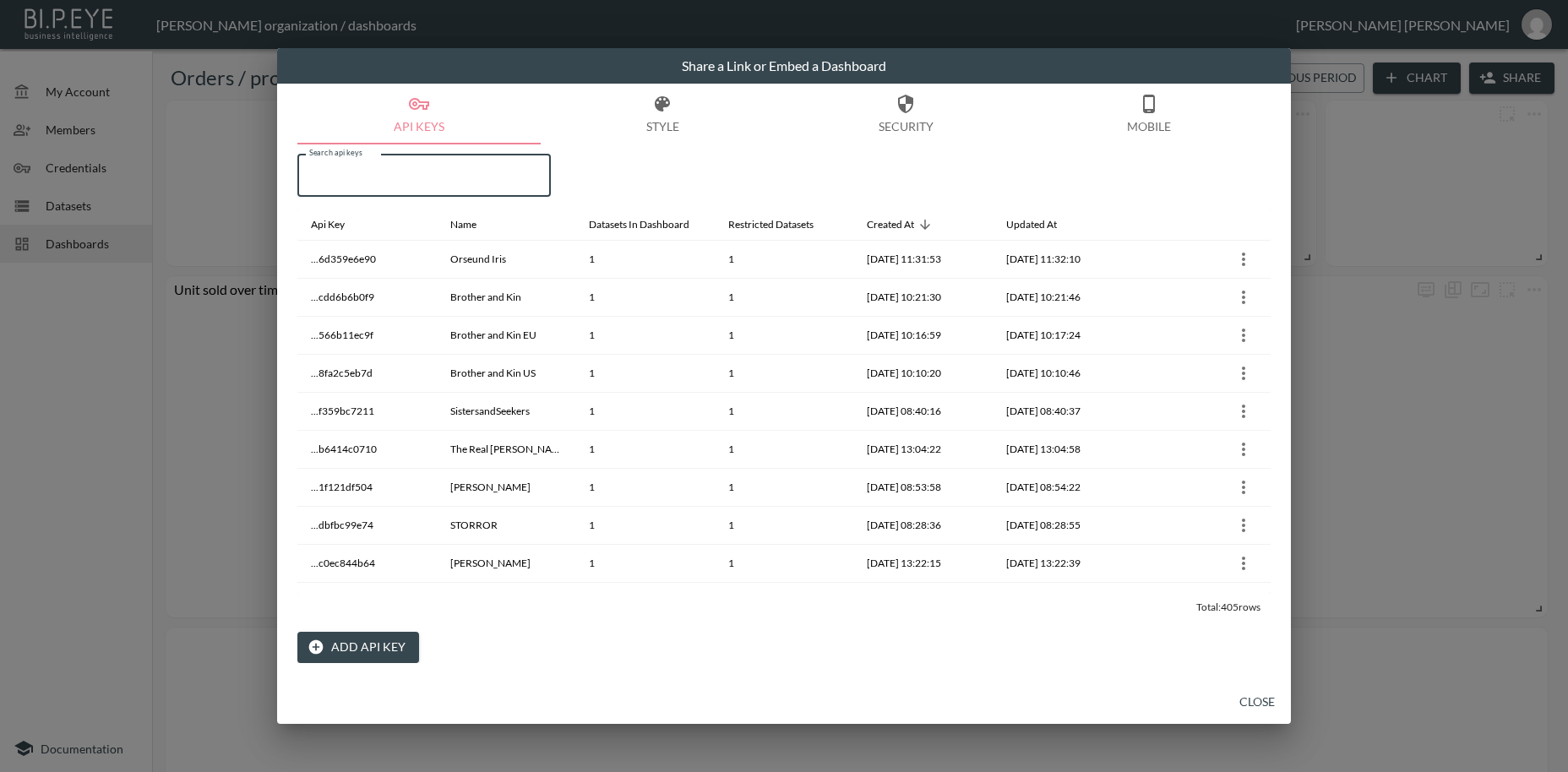
click at [400, 175] on input "Search api keys" at bounding box center [424, 176] width 254 height 43
paste input "[PERSON_NAME]-test"
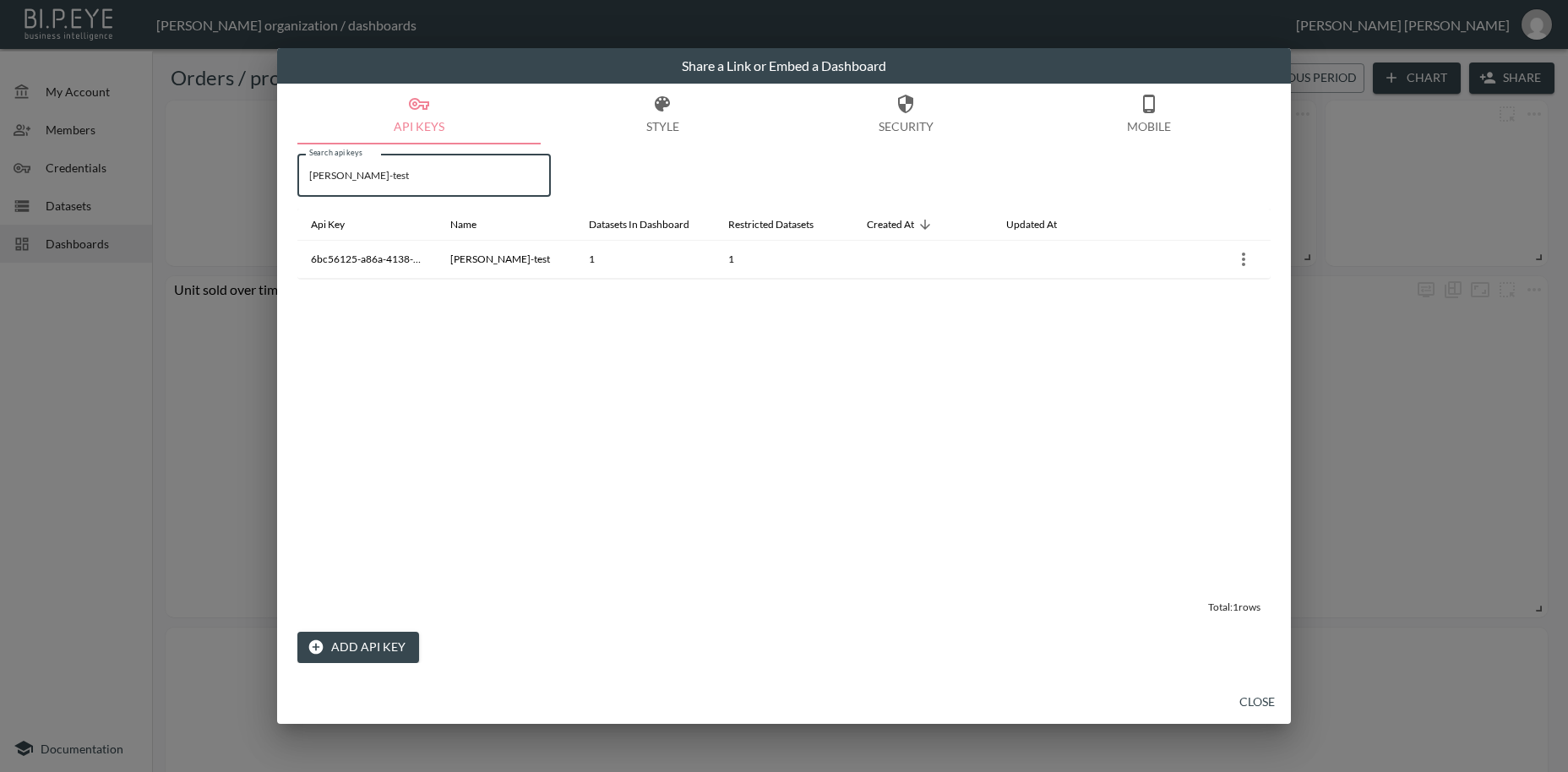
type input "[PERSON_NAME]-test"
click at [1256, 705] on button "Close" at bounding box center [1258, 702] width 54 height 31
